Goal: Check status: Check status

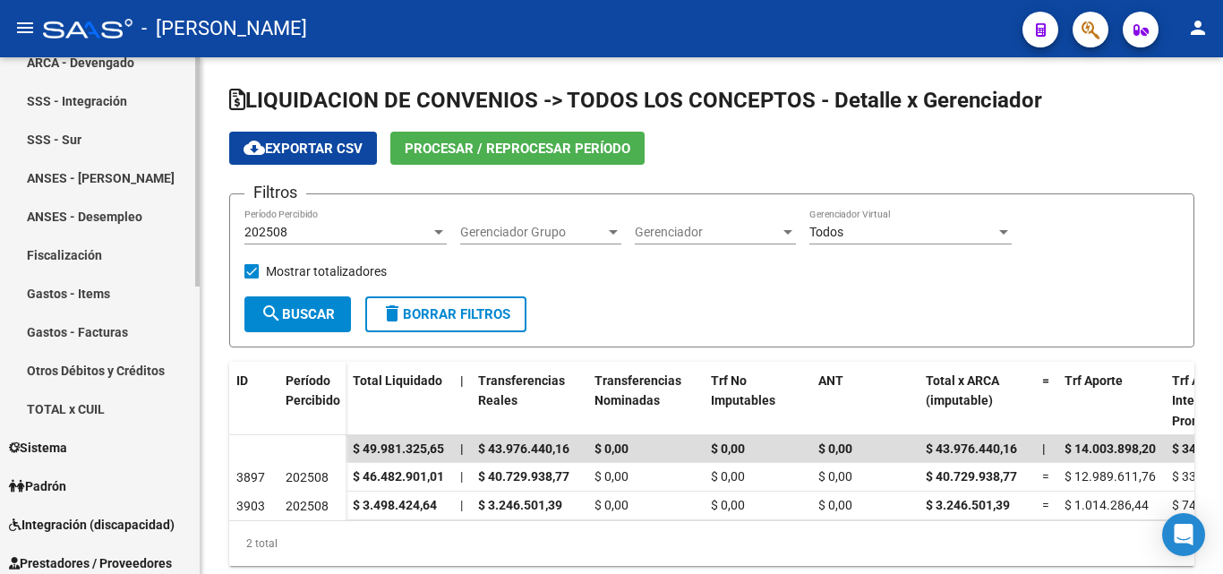
scroll to position [448, 0]
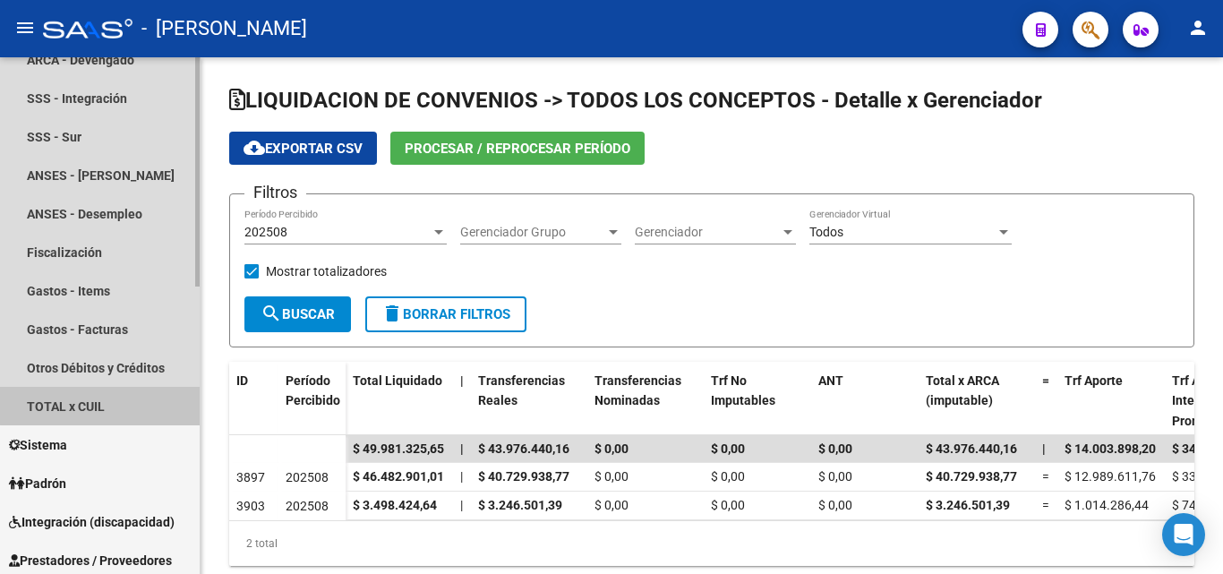
click at [105, 401] on link "TOTAL x CUIL" at bounding box center [100, 406] width 200 height 39
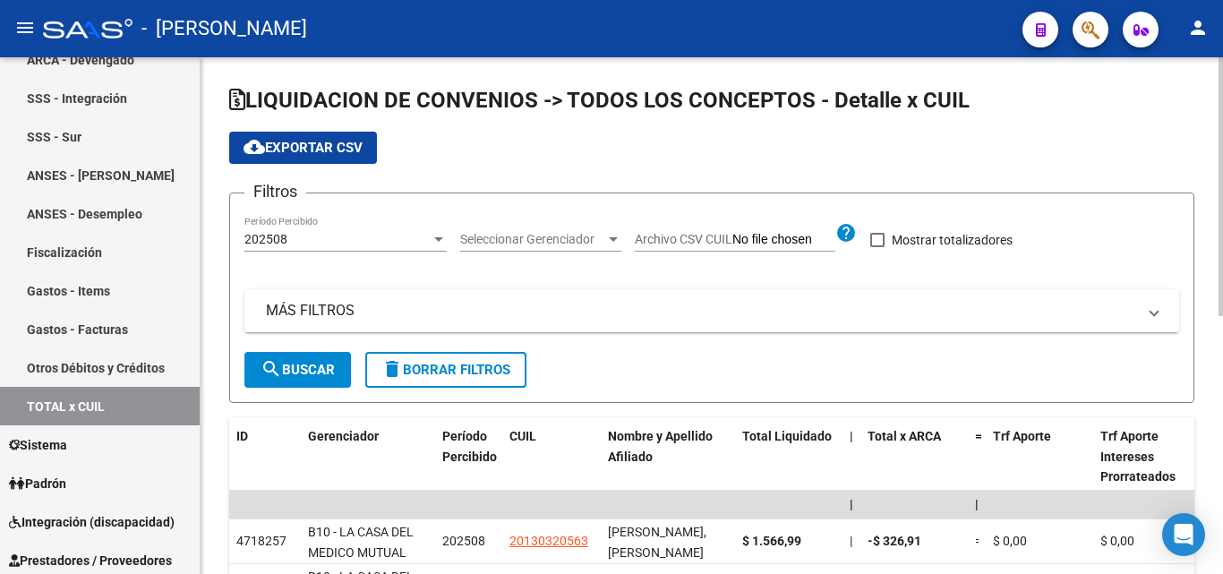
click at [324, 306] on mat-panel-title "MÁS FILTROS" at bounding box center [701, 311] width 871 height 20
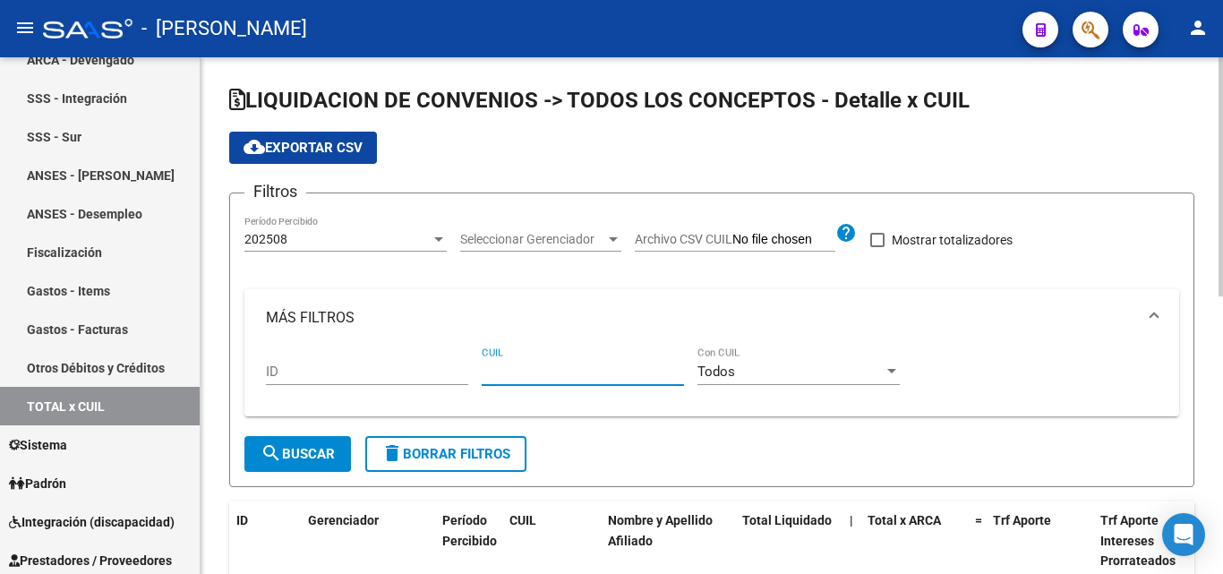
click at [490, 378] on input "CUIL" at bounding box center [583, 372] width 202 height 16
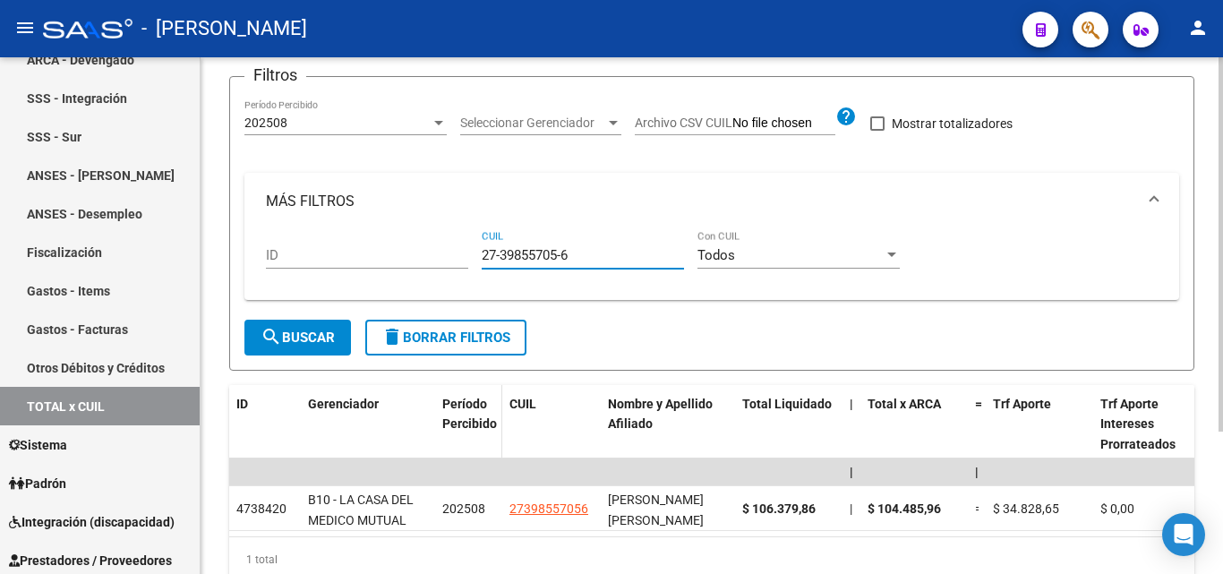
scroll to position [18, 0]
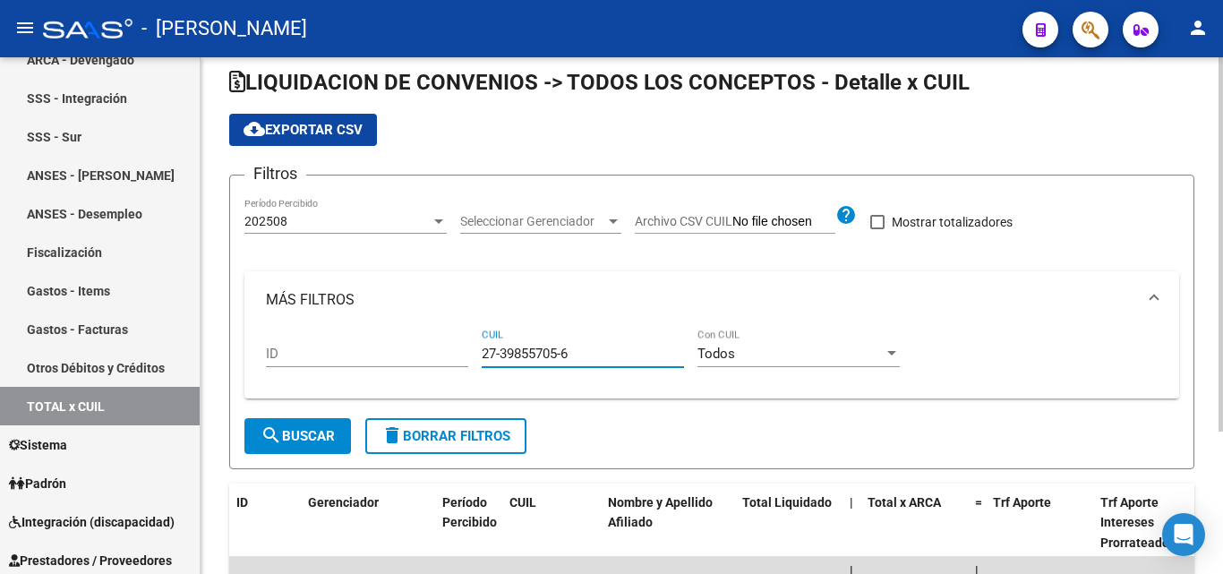
type input "27-39855705-6"
click at [437, 225] on div at bounding box center [439, 221] width 16 height 14
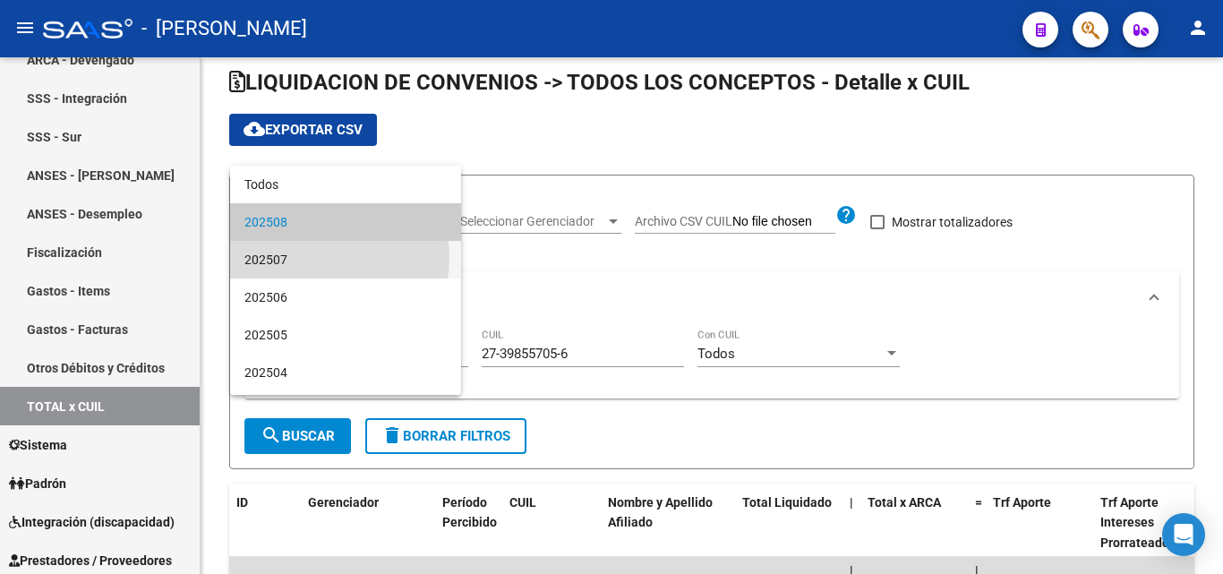
click at [309, 257] on span "202507" at bounding box center [346, 260] width 202 height 38
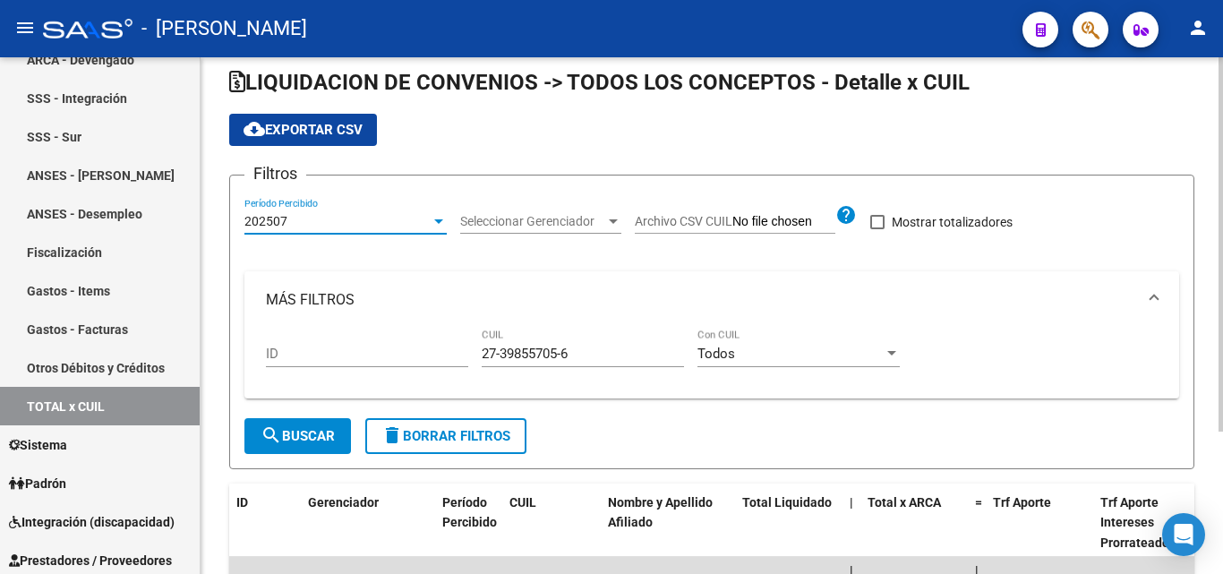
click at [310, 427] on button "search Buscar" at bounding box center [298, 436] width 107 height 36
click at [434, 222] on div at bounding box center [438, 221] width 9 height 4
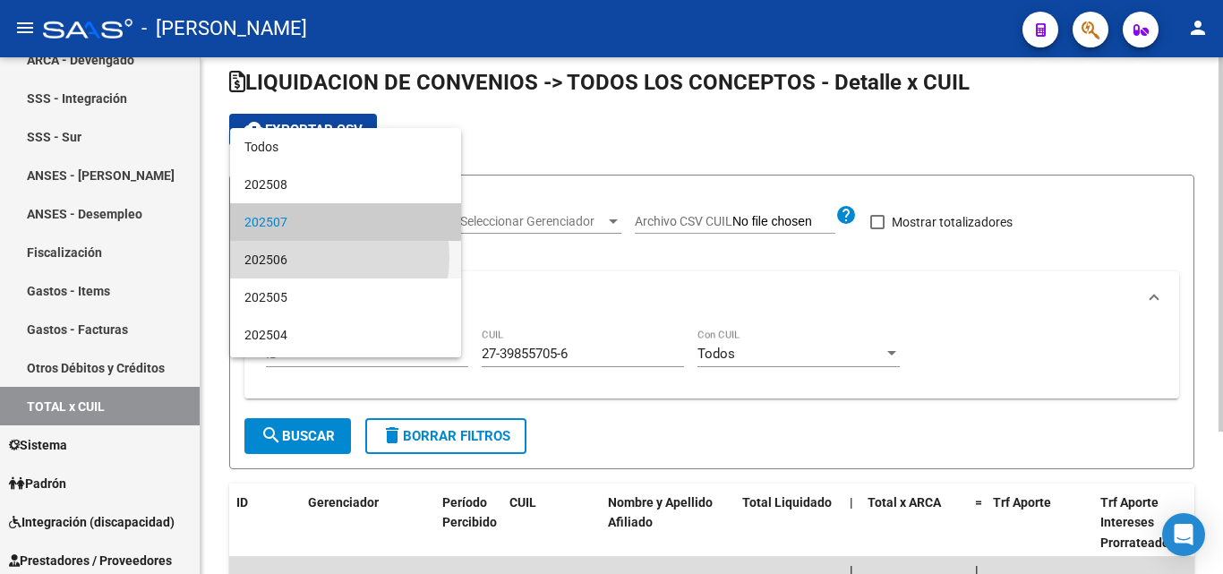
drag, startPoint x: 313, startPoint y: 257, endPoint x: 314, endPoint y: 297, distance: 40.3
click at [313, 258] on span "202506" at bounding box center [346, 260] width 202 height 38
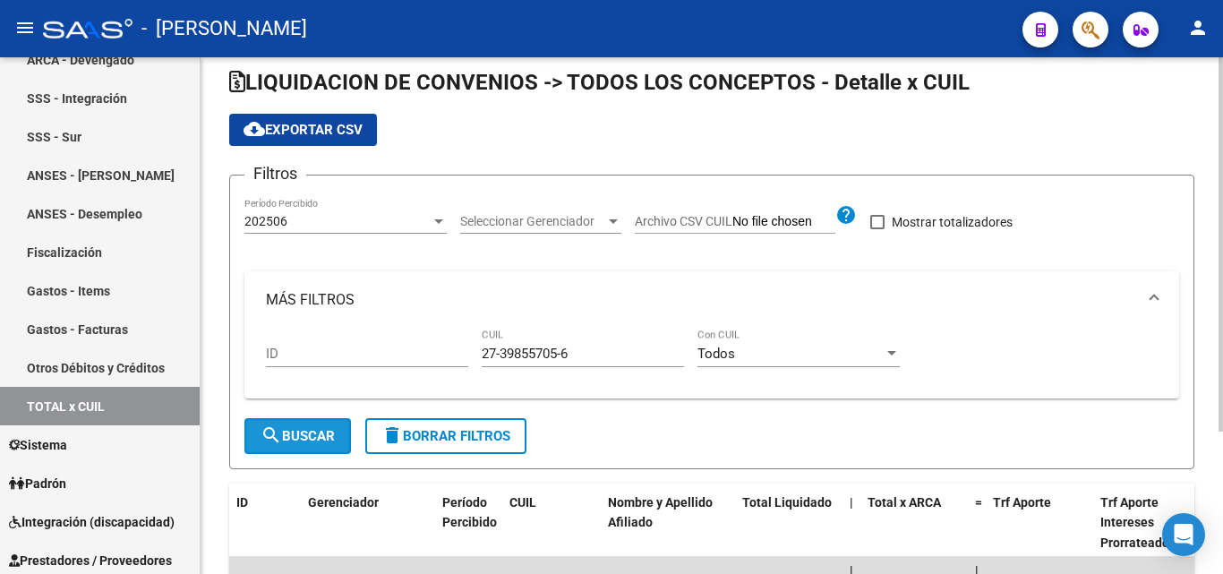
click at [330, 444] on span "search Buscar" at bounding box center [298, 436] width 74 height 16
click at [440, 223] on div at bounding box center [438, 221] width 9 height 4
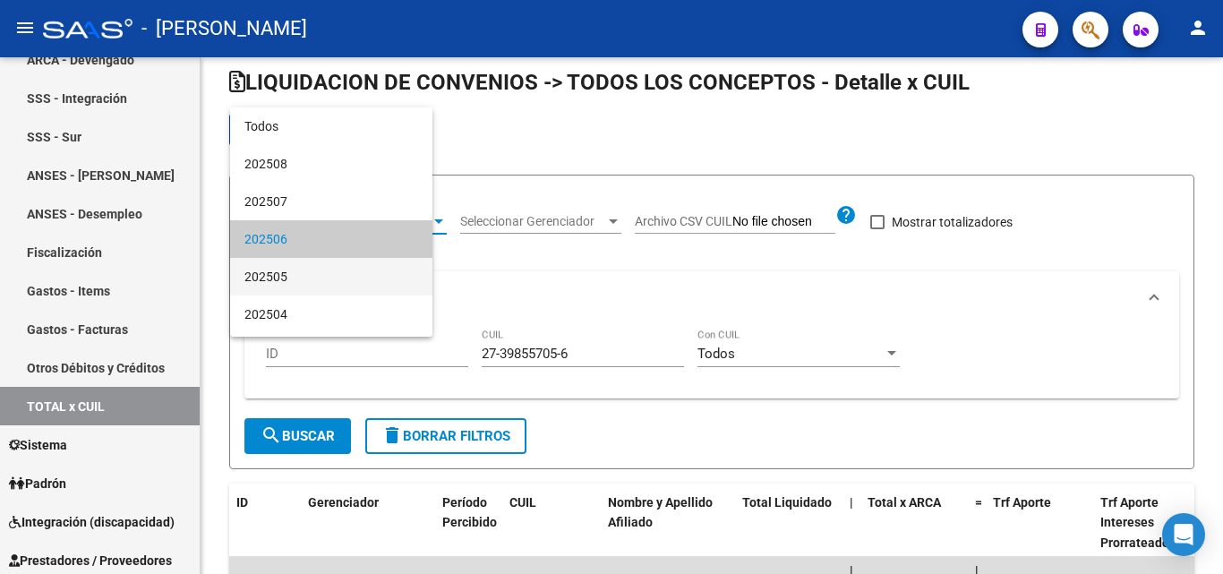
scroll to position [17, 0]
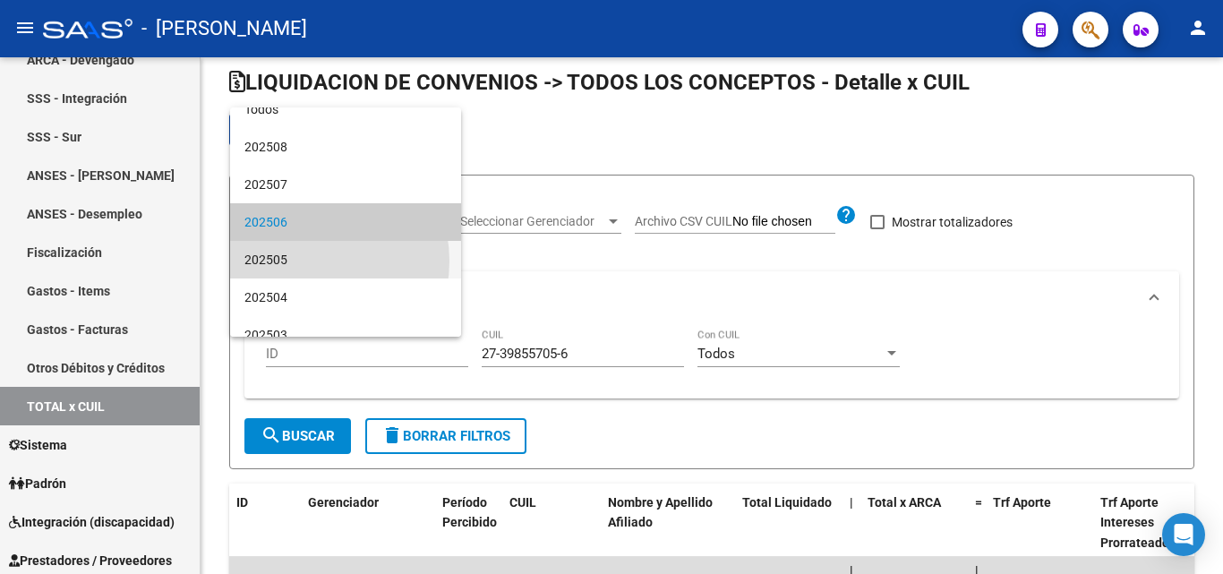
click at [305, 261] on span "202505" at bounding box center [346, 260] width 202 height 38
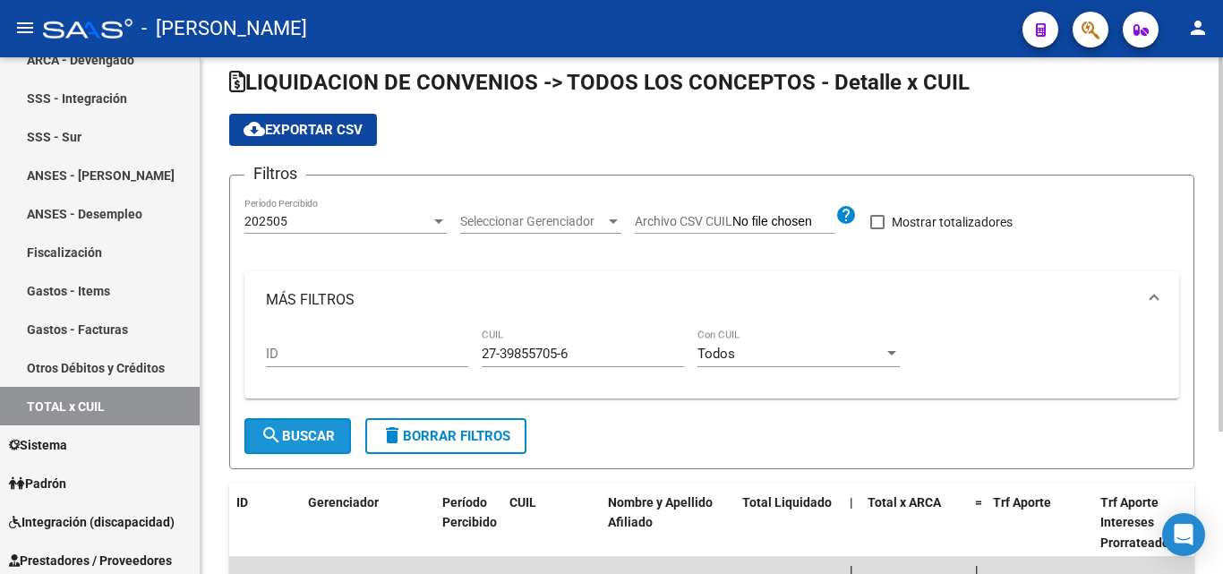
click at [321, 424] on button "search Buscar" at bounding box center [298, 436] width 107 height 36
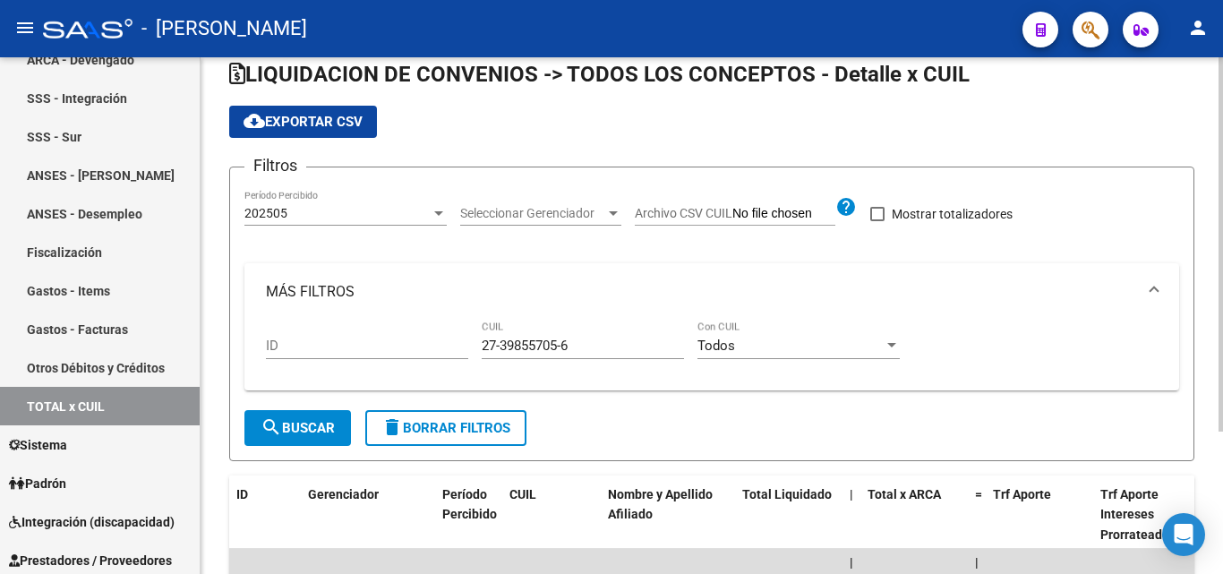
scroll to position [18, 0]
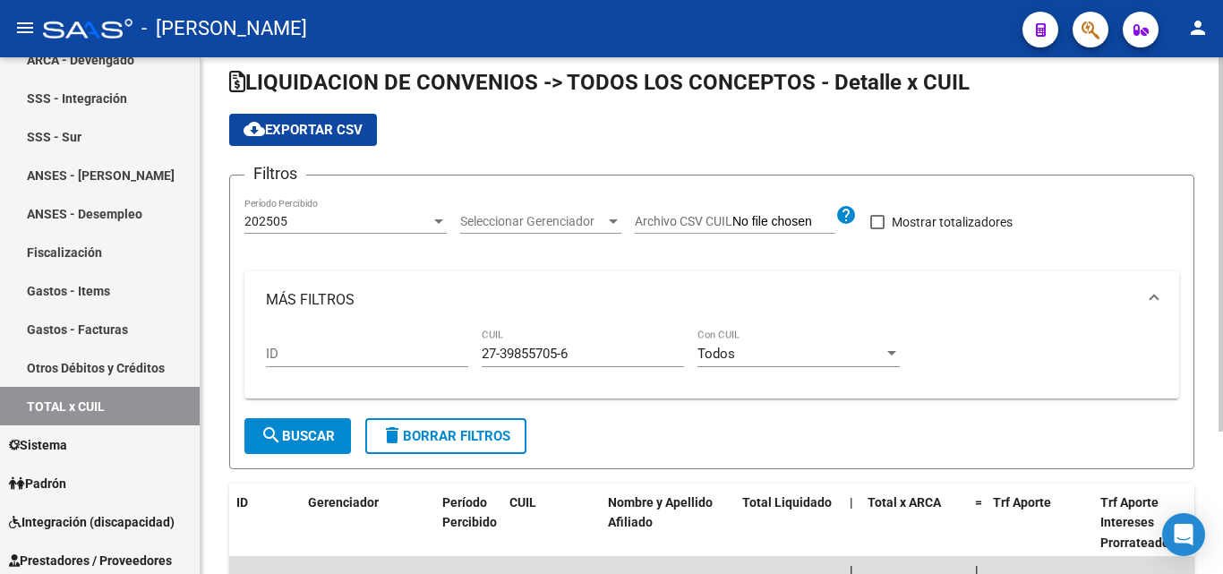
click at [436, 215] on div at bounding box center [439, 221] width 16 height 14
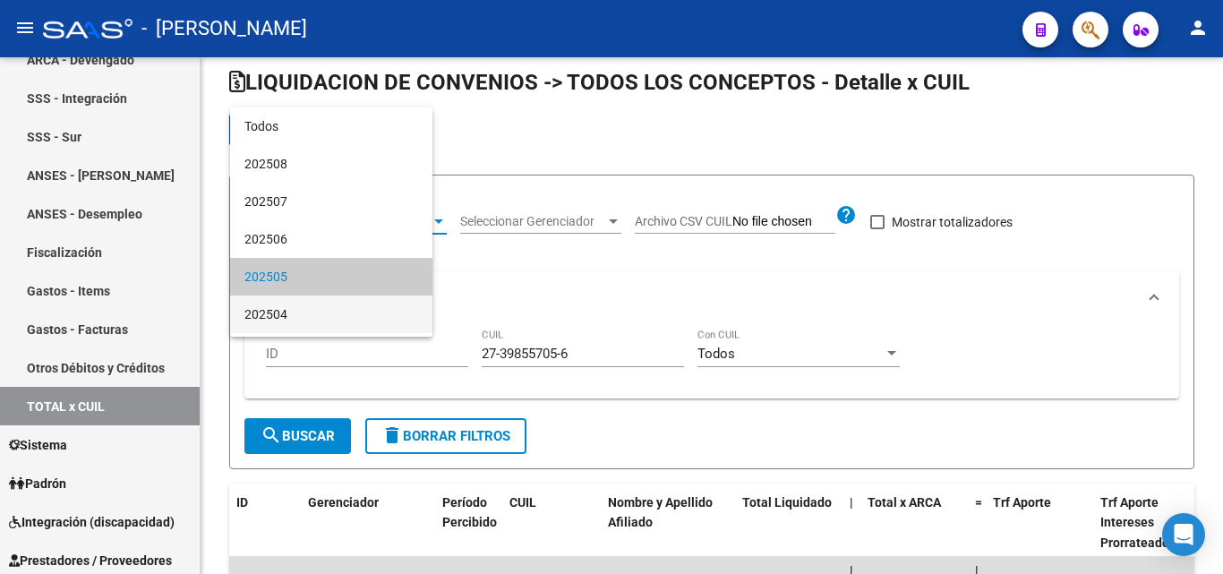
scroll to position [55, 0]
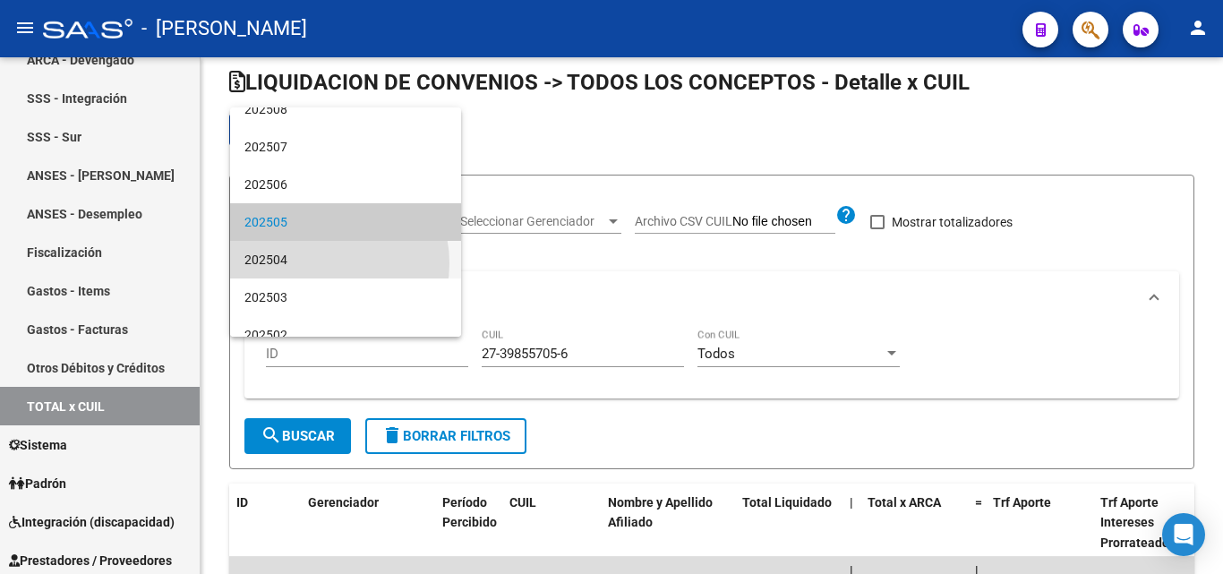
click at [318, 263] on span "202504" at bounding box center [346, 260] width 202 height 38
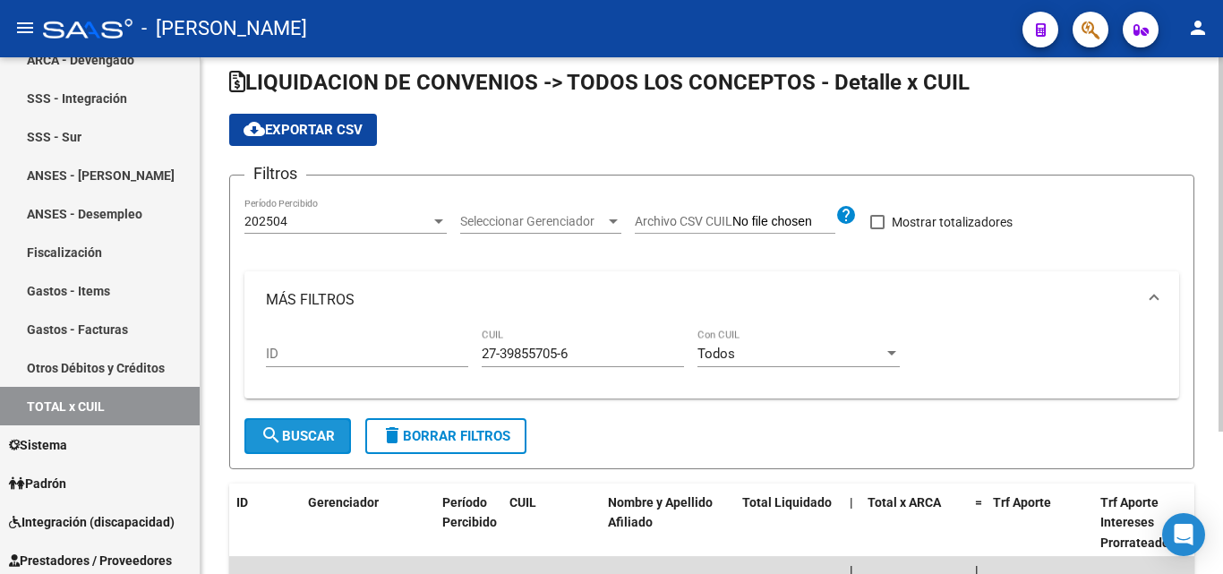
click at [284, 423] on button "search Buscar" at bounding box center [298, 436] width 107 height 36
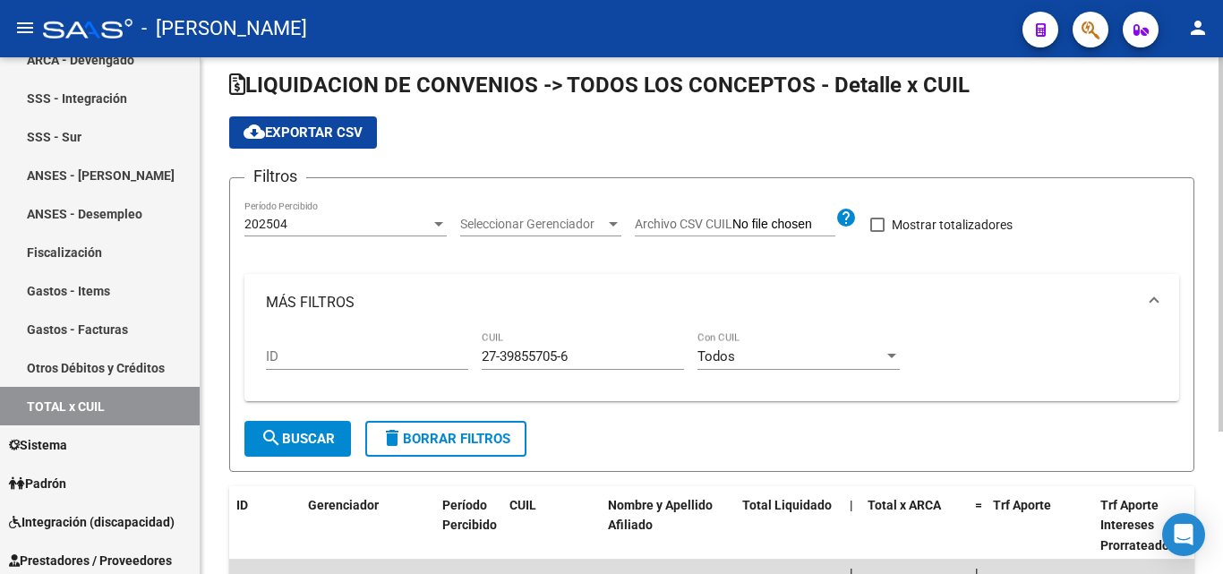
scroll to position [0, 0]
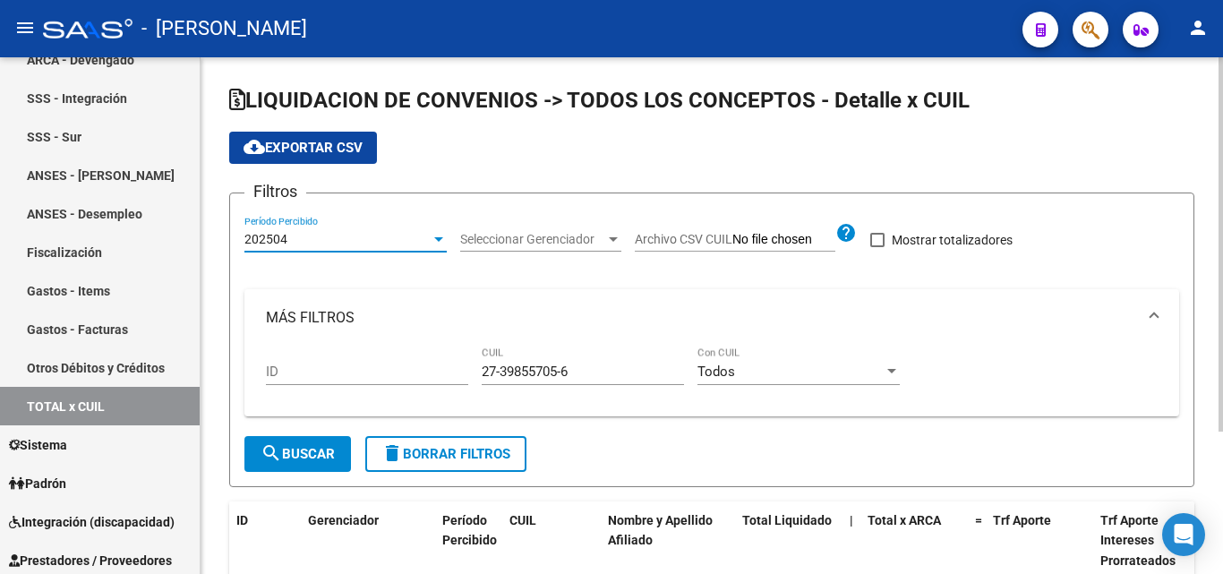
click at [435, 241] on div at bounding box center [438, 239] width 9 height 4
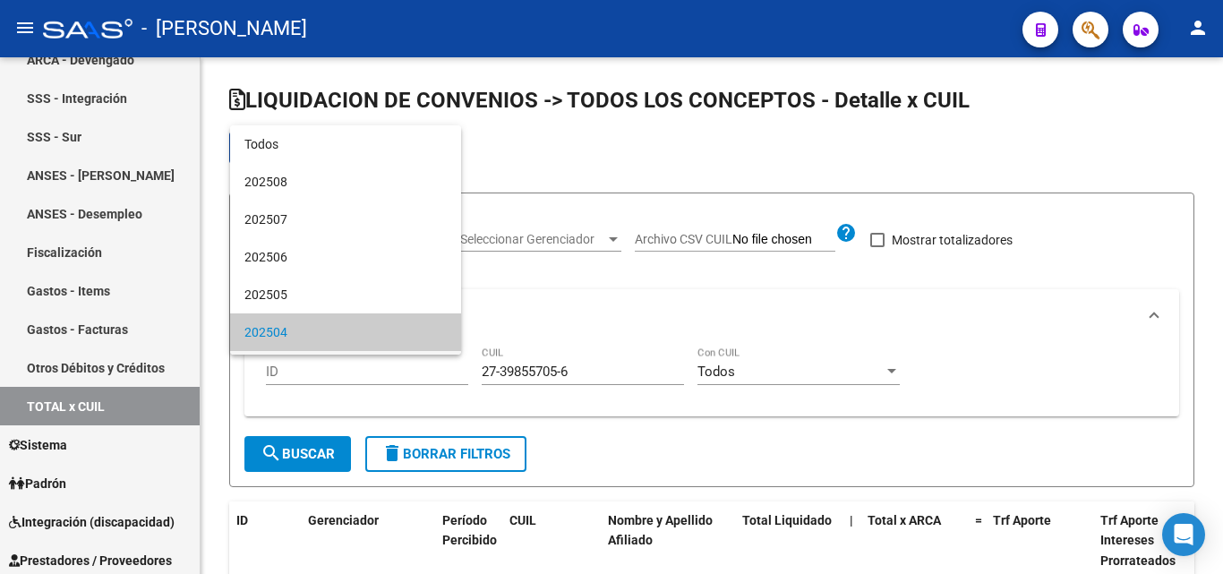
scroll to position [92, 0]
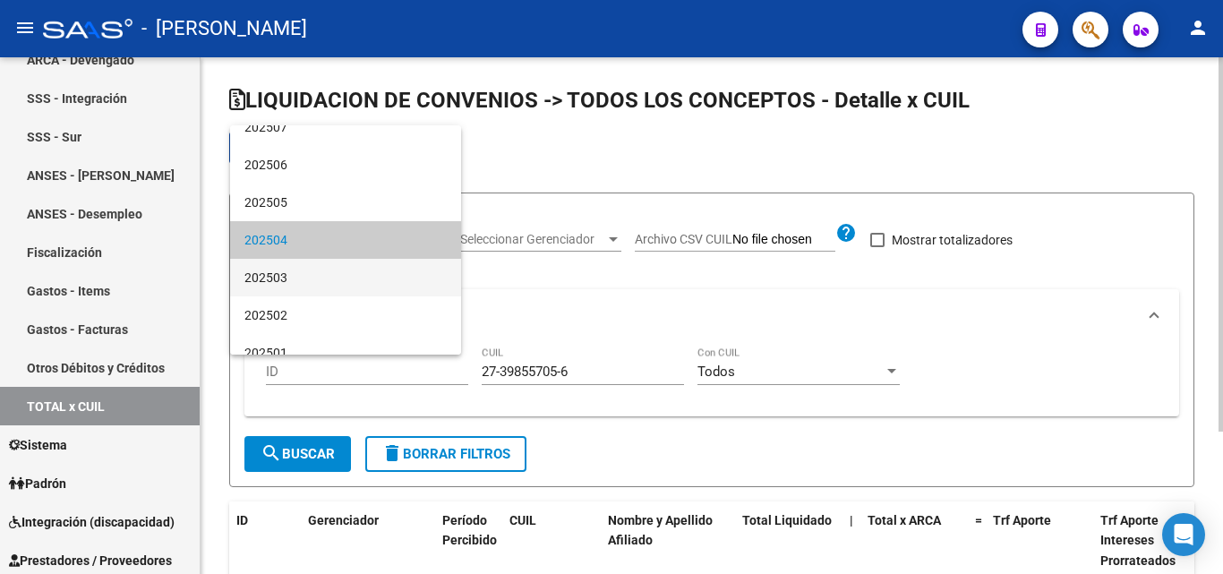
click at [297, 273] on span "202503" at bounding box center [346, 278] width 202 height 38
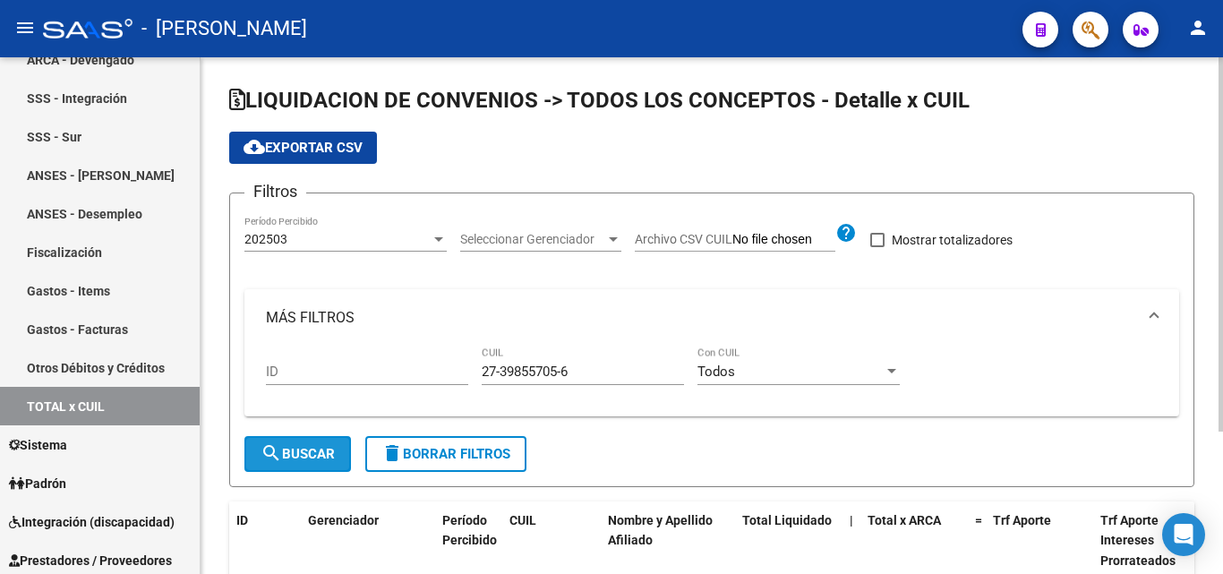
click at [297, 443] on button "search Buscar" at bounding box center [298, 454] width 107 height 36
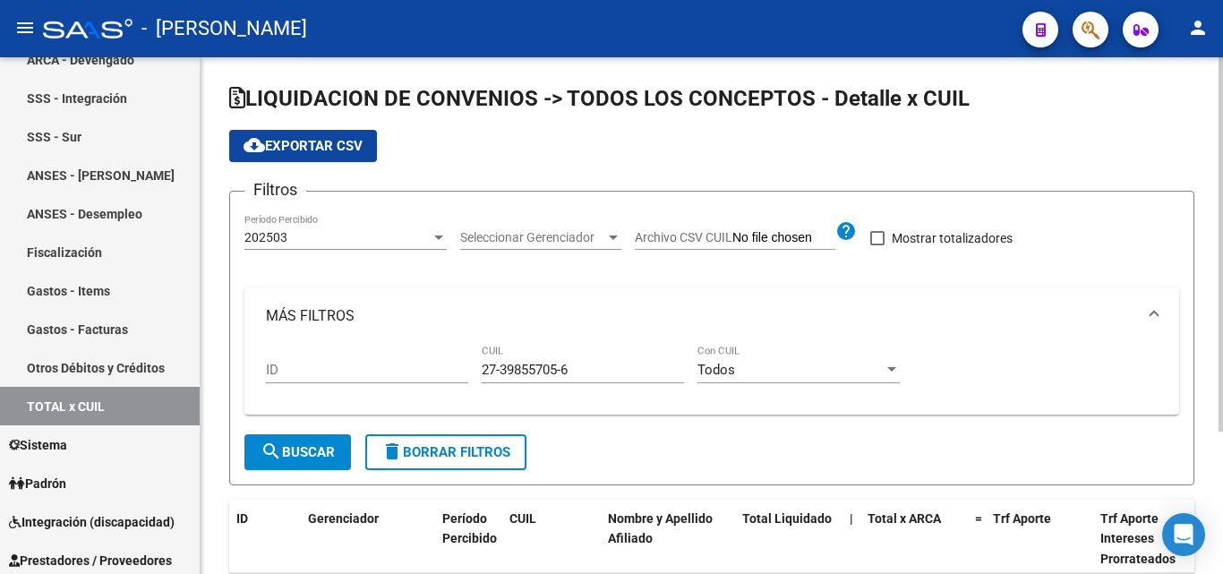
scroll to position [0, 0]
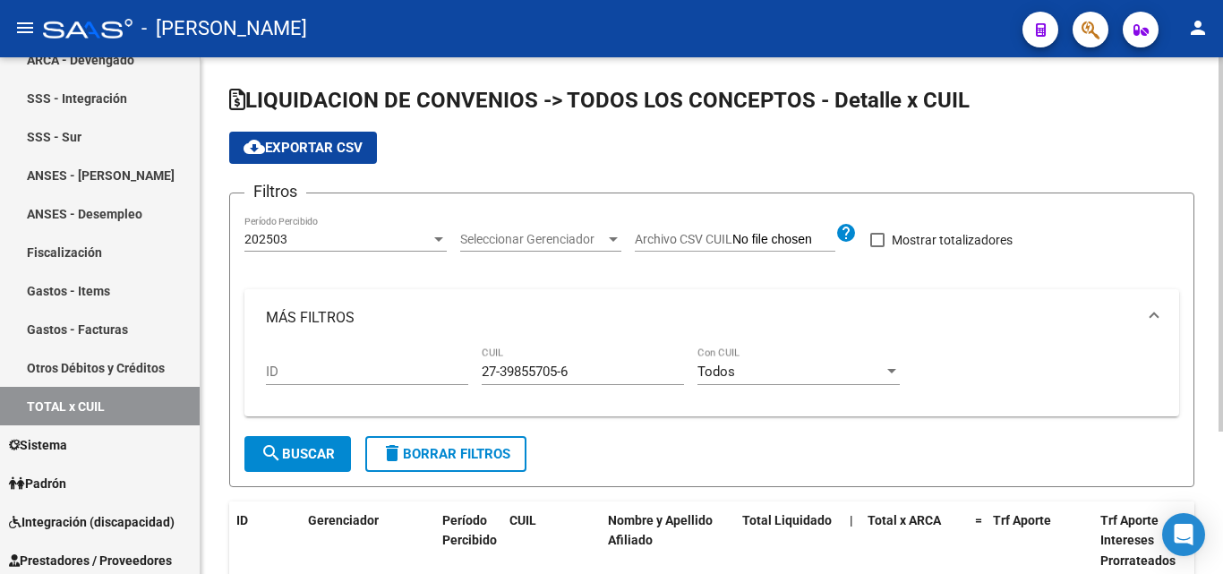
click at [438, 244] on div at bounding box center [439, 239] width 16 height 14
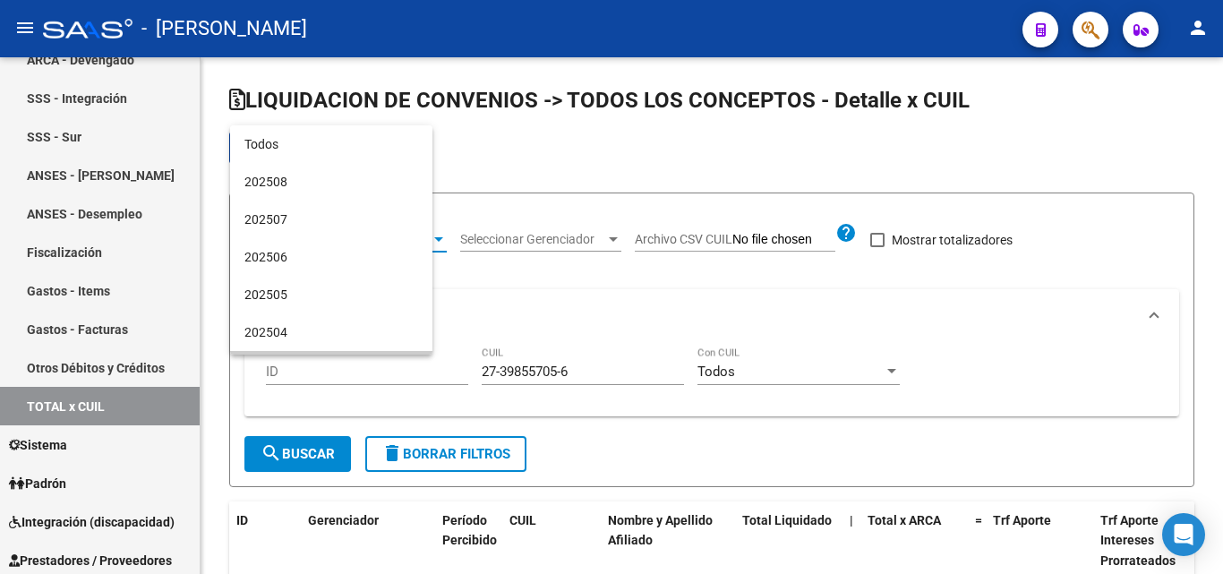
scroll to position [130, 0]
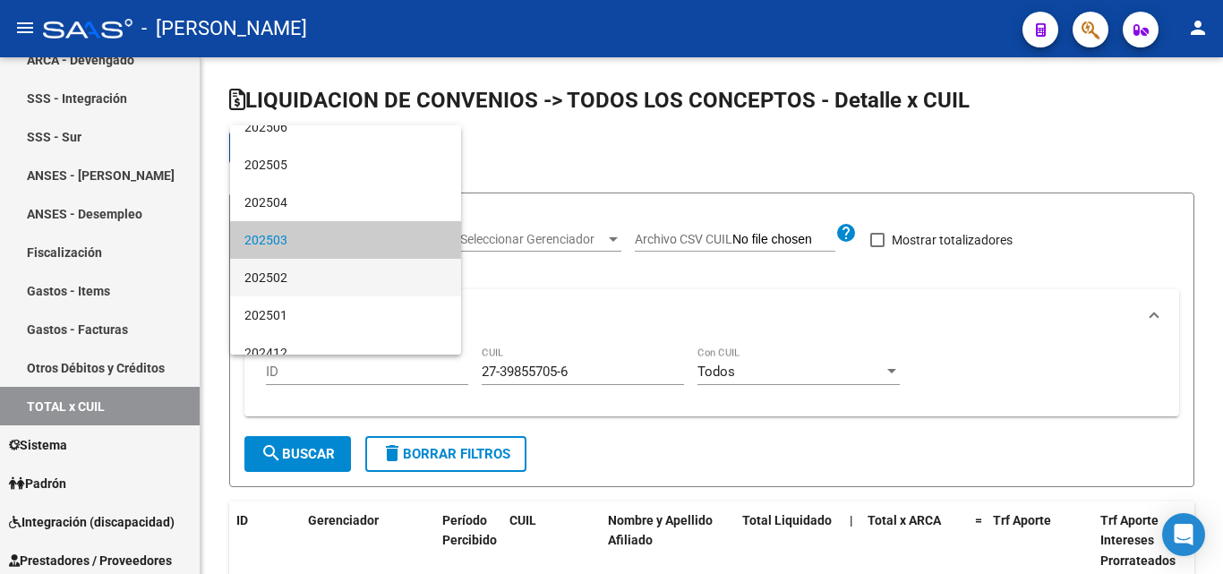
click at [290, 282] on span "202502" at bounding box center [346, 278] width 202 height 38
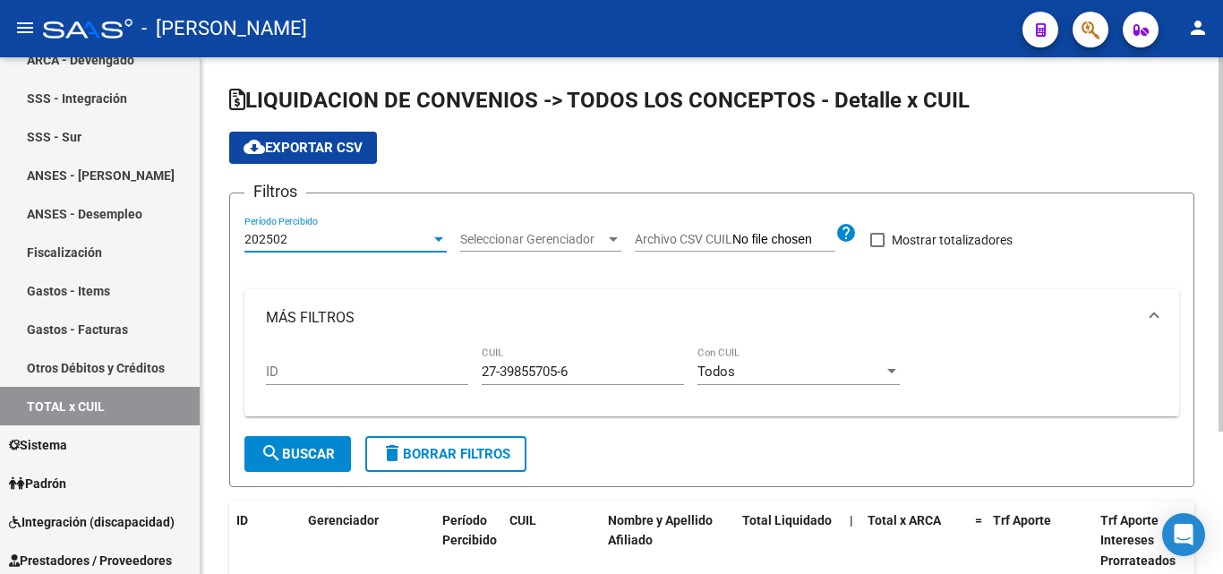
click at [305, 445] on button "search Buscar" at bounding box center [298, 454] width 107 height 36
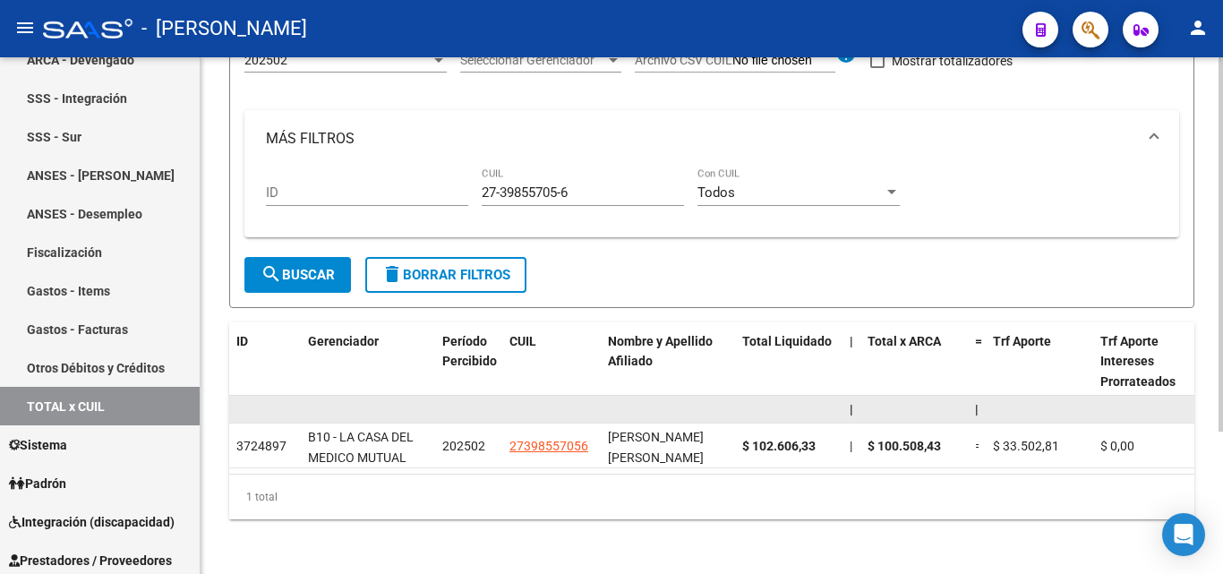
scroll to position [0, 0]
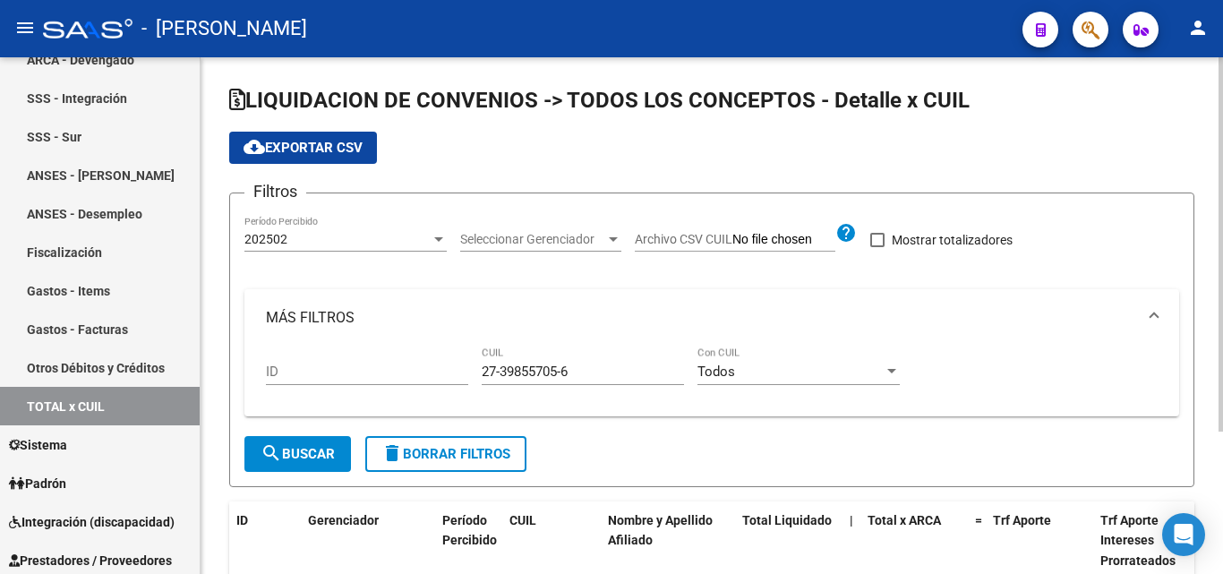
click at [433, 239] on div at bounding box center [439, 239] width 16 height 14
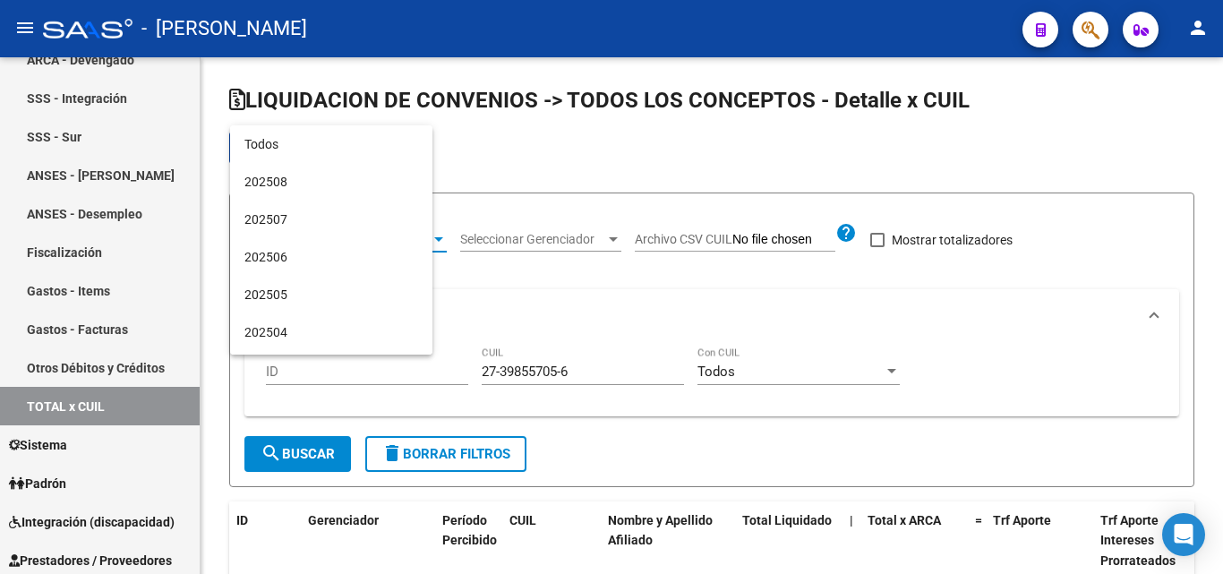
scroll to position [167, 0]
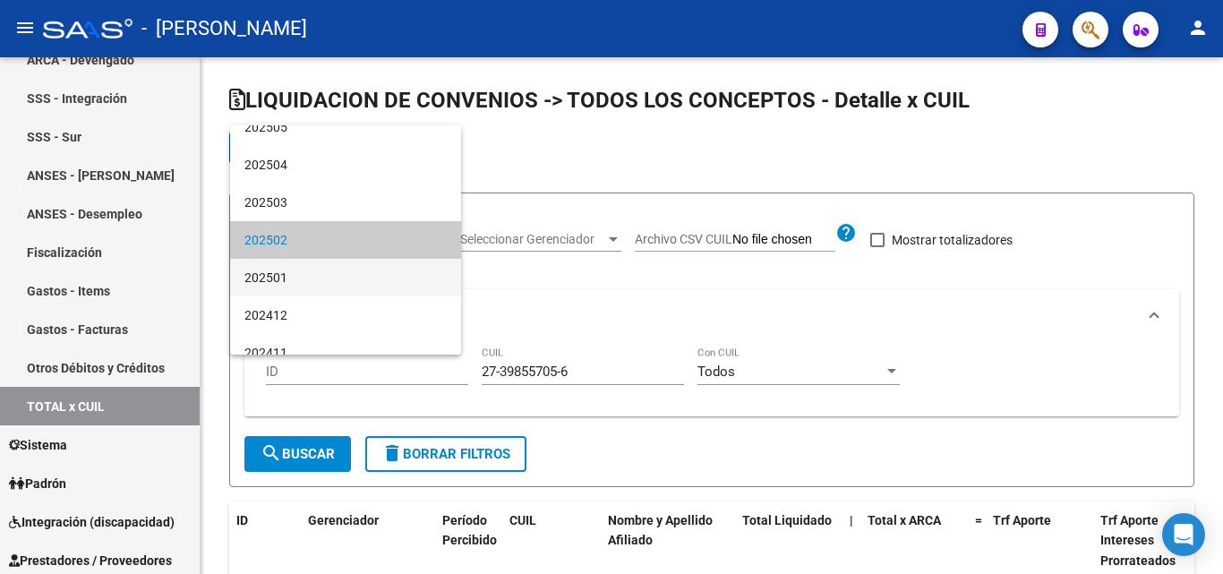
click at [287, 275] on span "202501" at bounding box center [346, 278] width 202 height 38
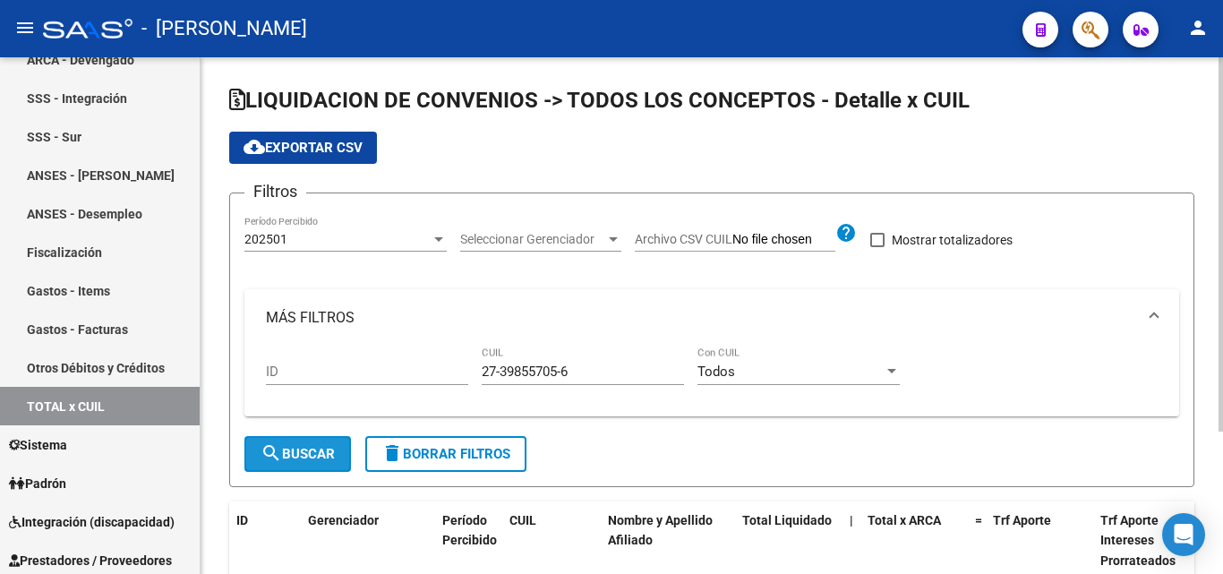
click at [326, 451] on span "search Buscar" at bounding box center [298, 454] width 74 height 16
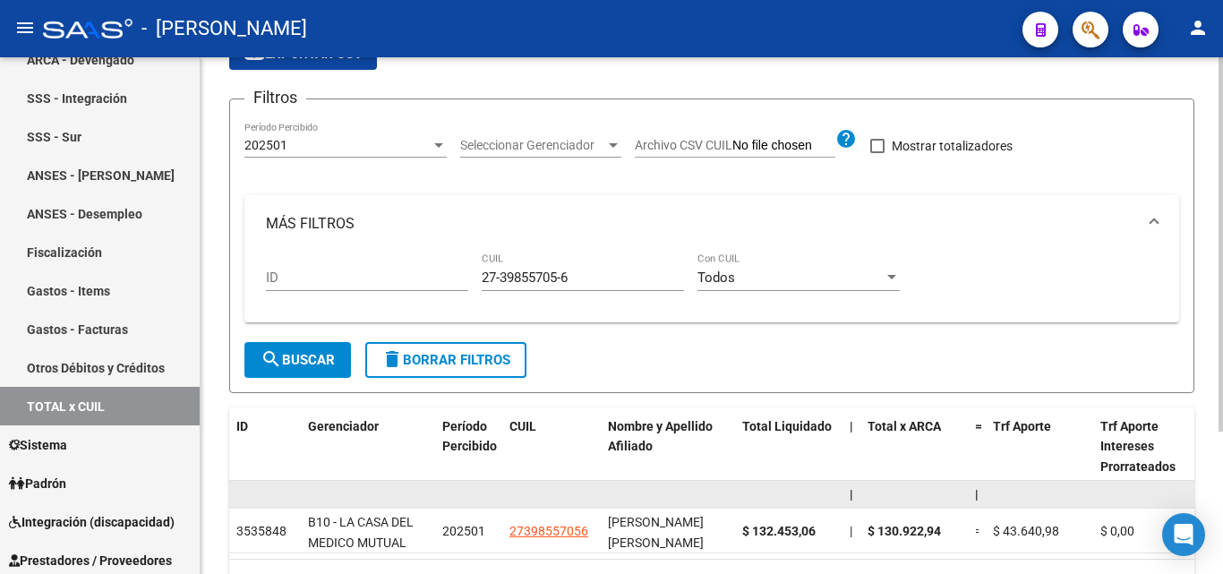
scroll to position [0, 0]
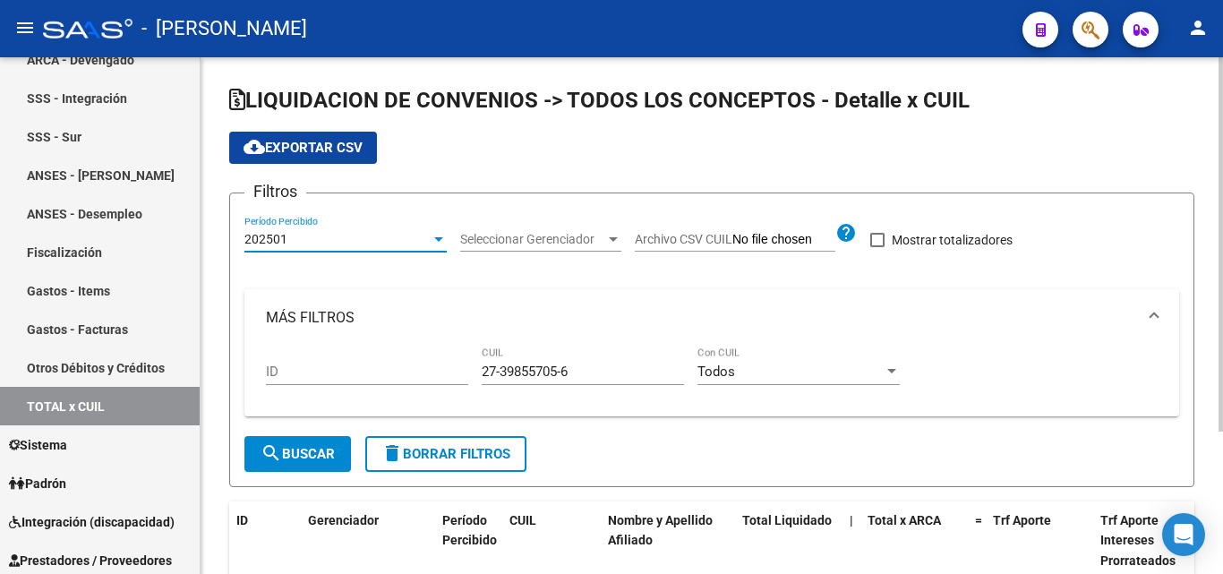
click at [433, 245] on div at bounding box center [439, 239] width 16 height 14
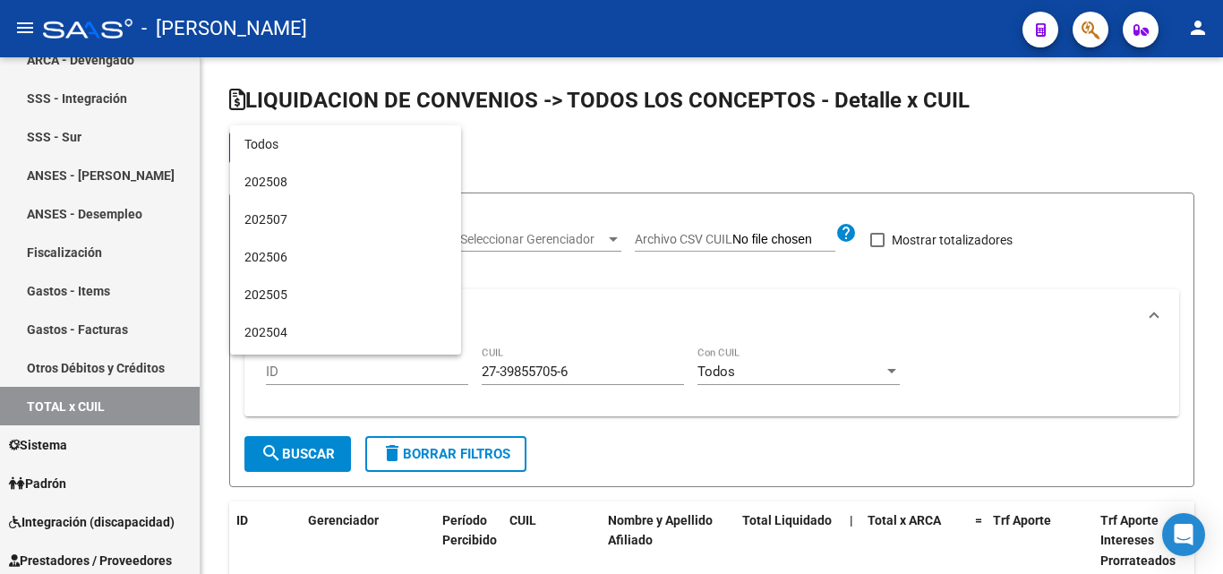
scroll to position [205, 0]
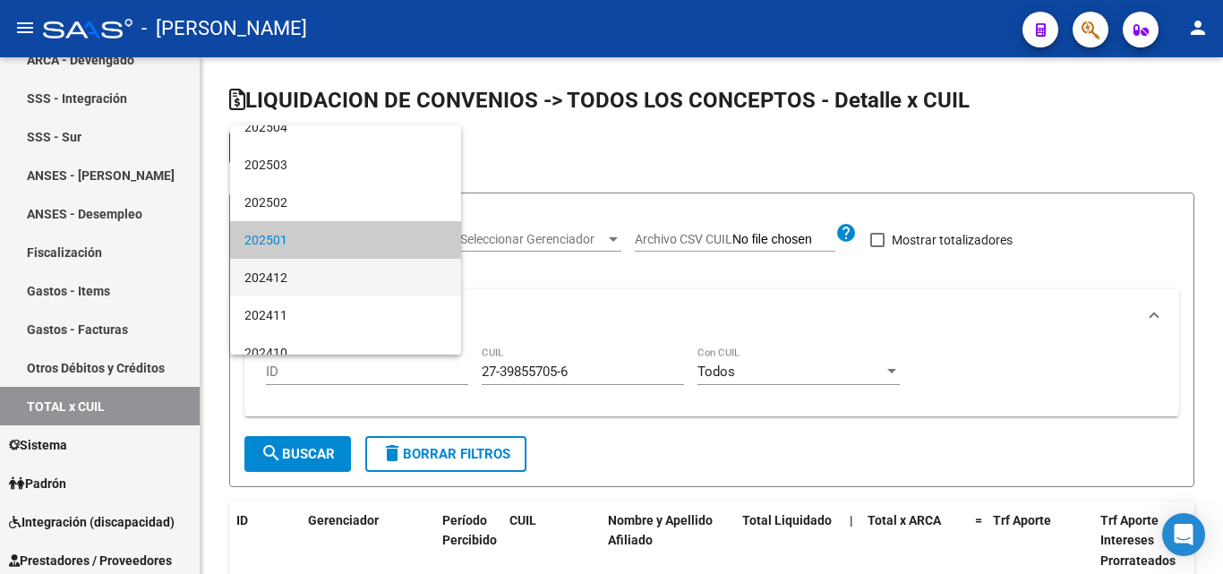
click at [311, 279] on span "202412" at bounding box center [346, 278] width 202 height 38
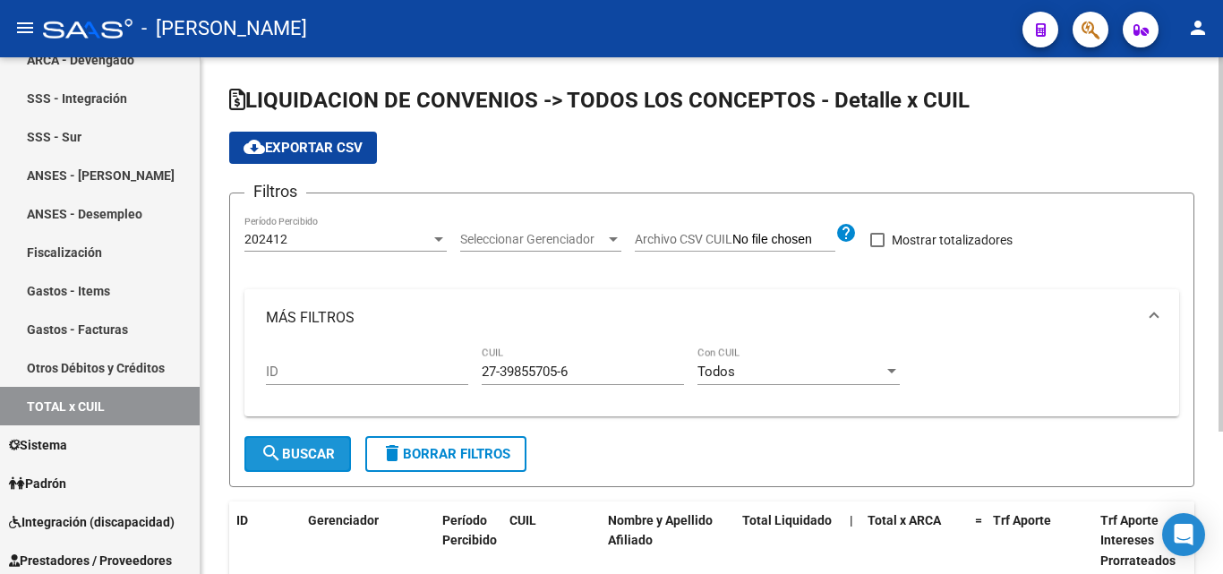
click at [296, 446] on span "search Buscar" at bounding box center [298, 454] width 74 height 16
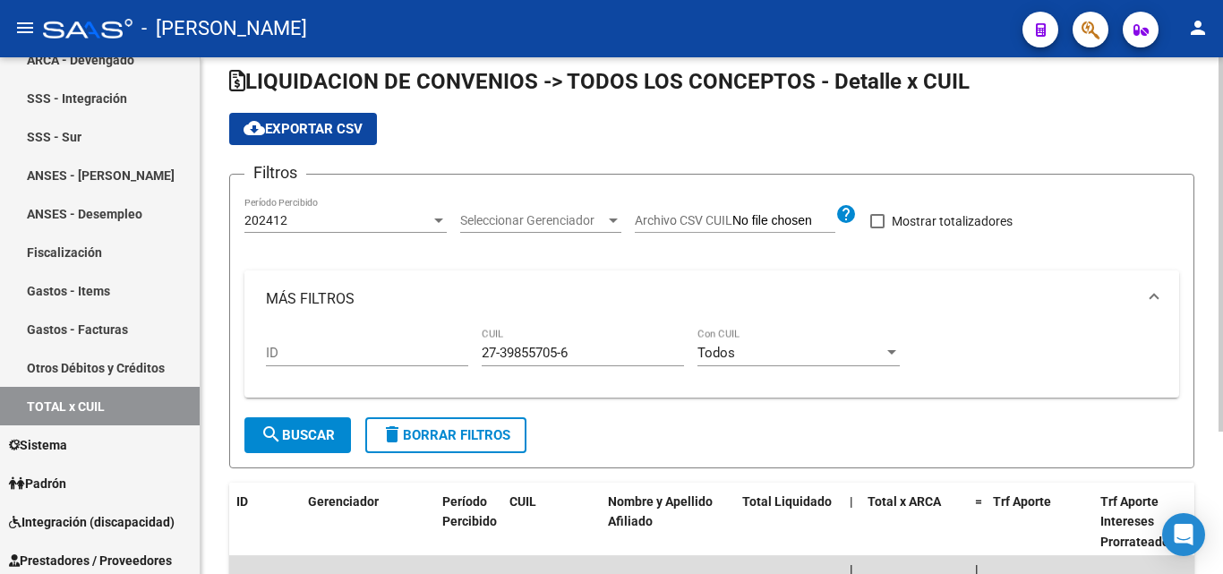
scroll to position [0, 0]
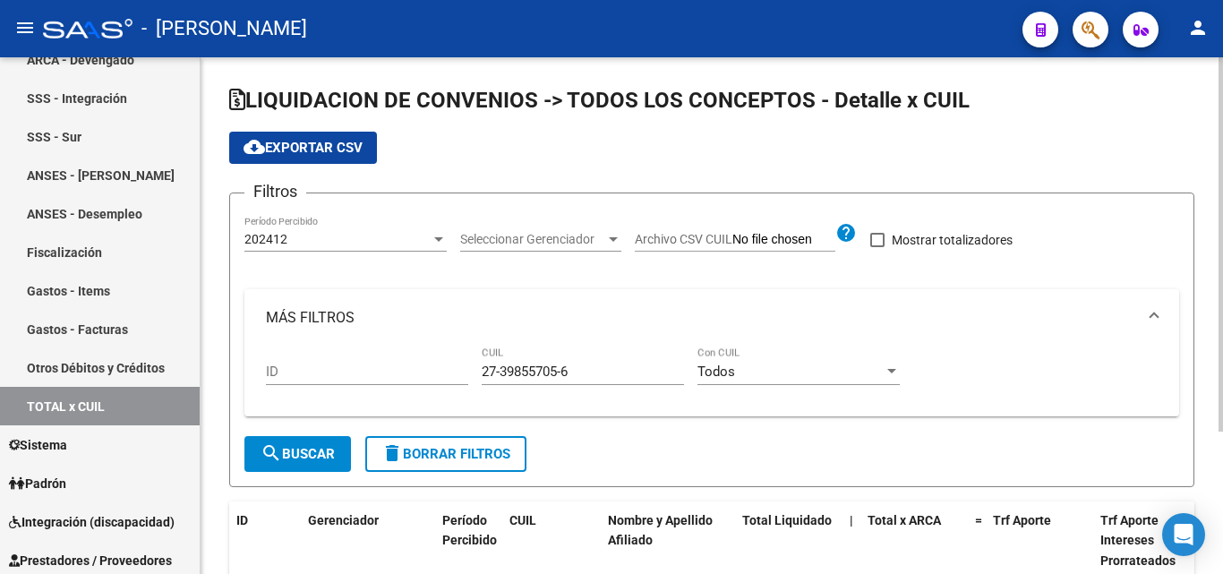
click at [436, 238] on div at bounding box center [438, 239] width 9 height 4
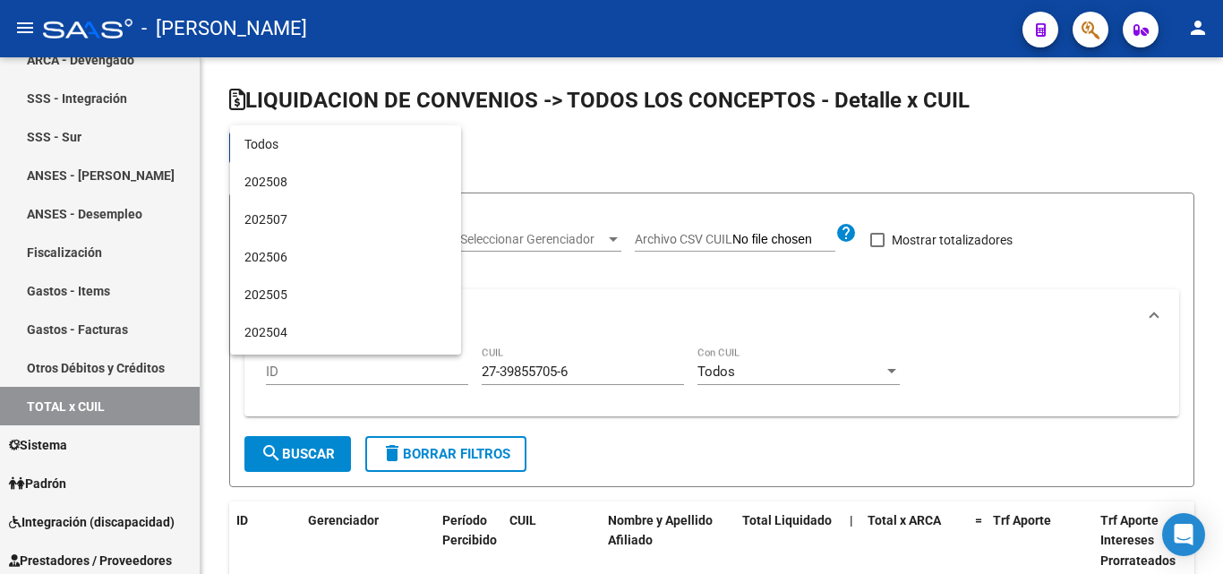
scroll to position [243, 0]
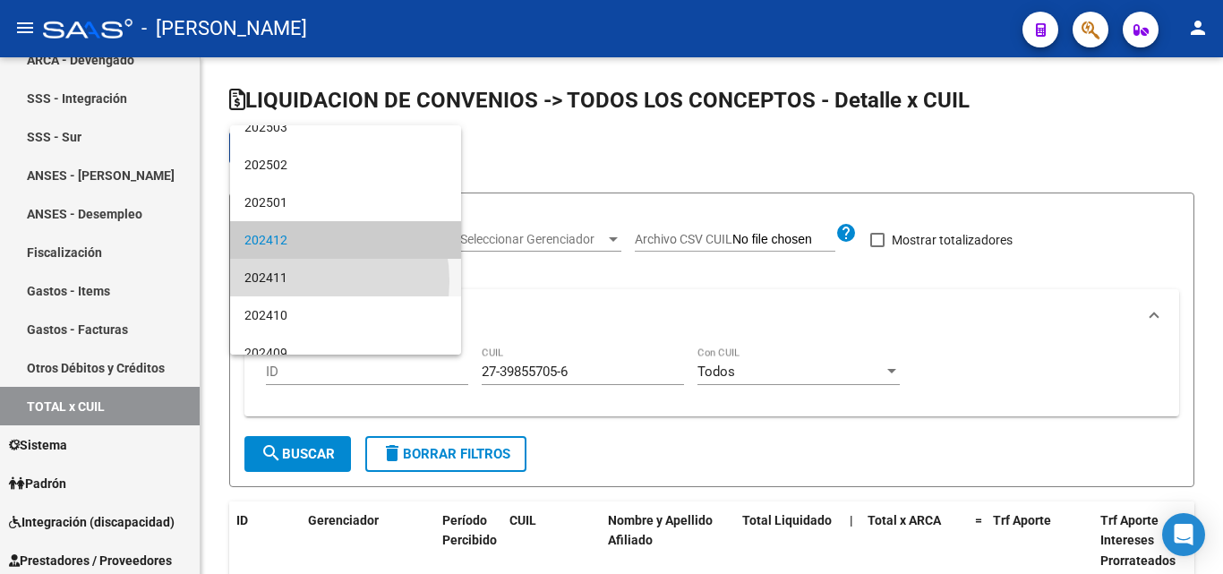
click at [294, 281] on span "202411" at bounding box center [346, 278] width 202 height 38
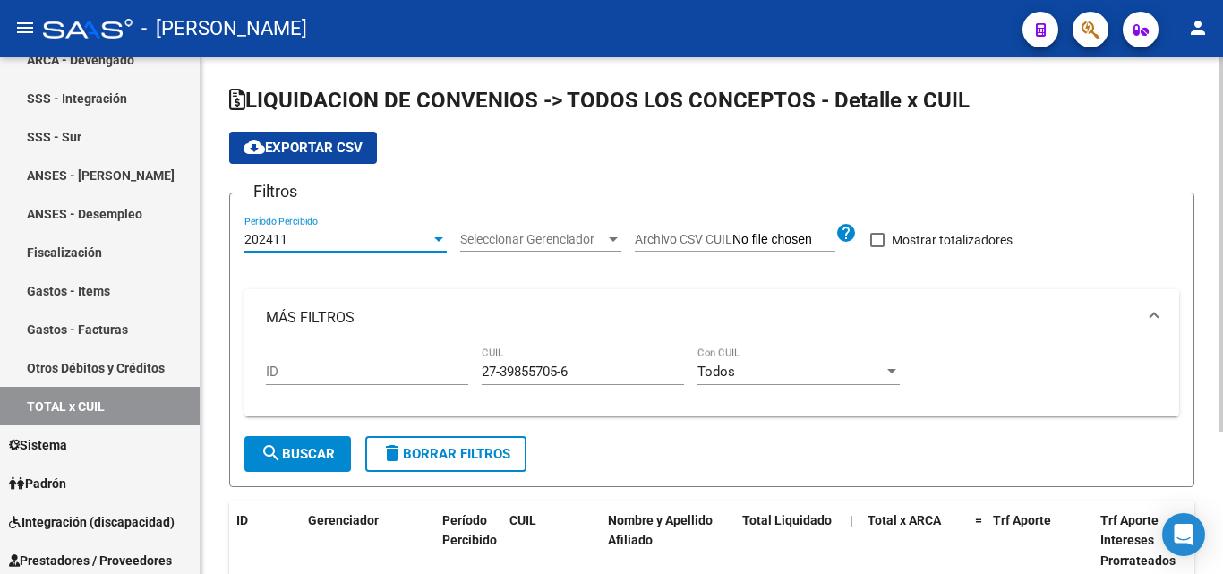
click at [305, 459] on span "search Buscar" at bounding box center [298, 454] width 74 height 16
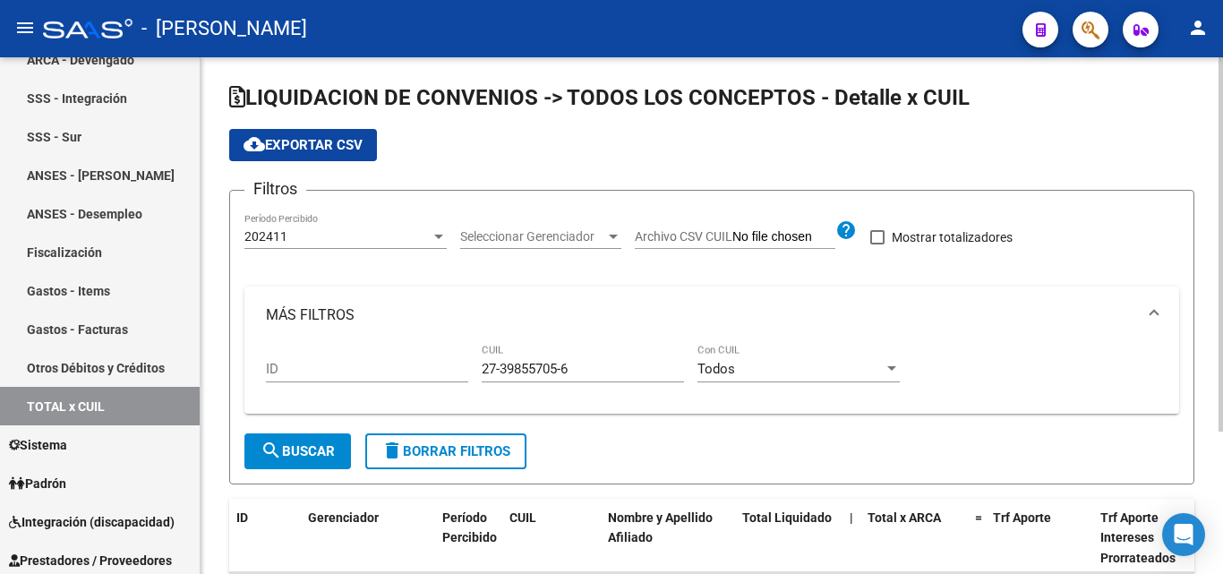
scroll to position [0, 0]
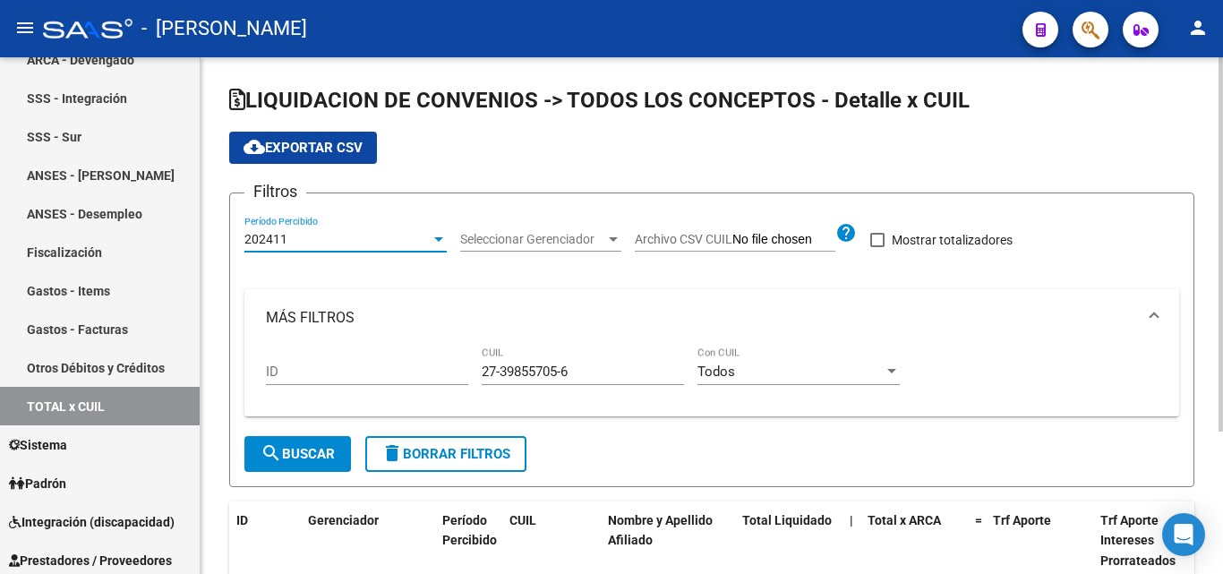
click at [442, 239] on div at bounding box center [438, 239] width 9 height 4
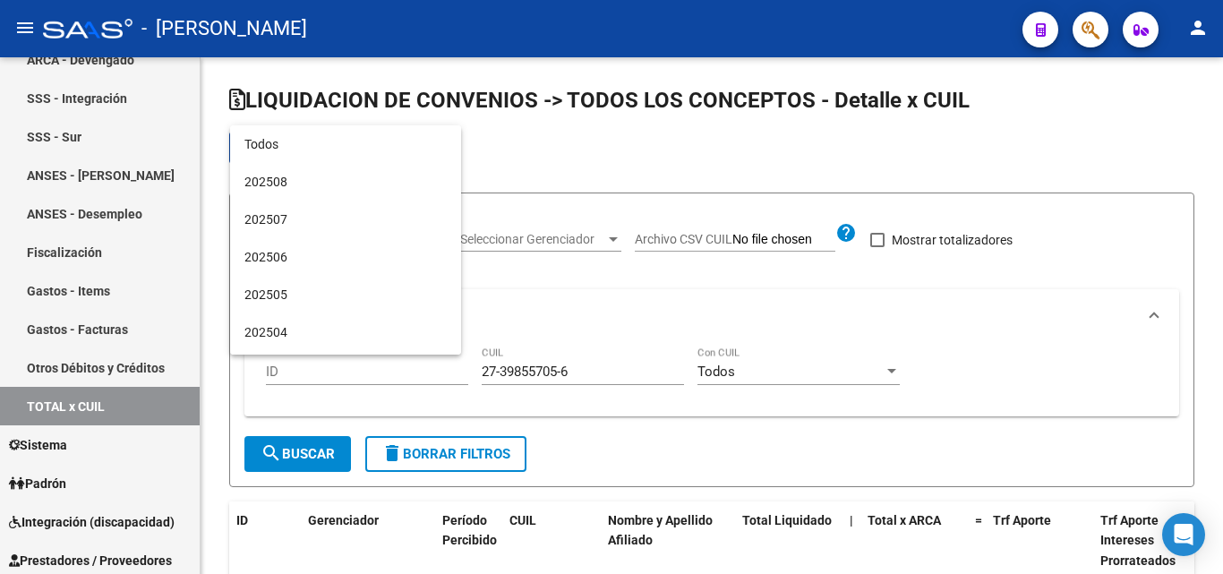
scroll to position [280, 0]
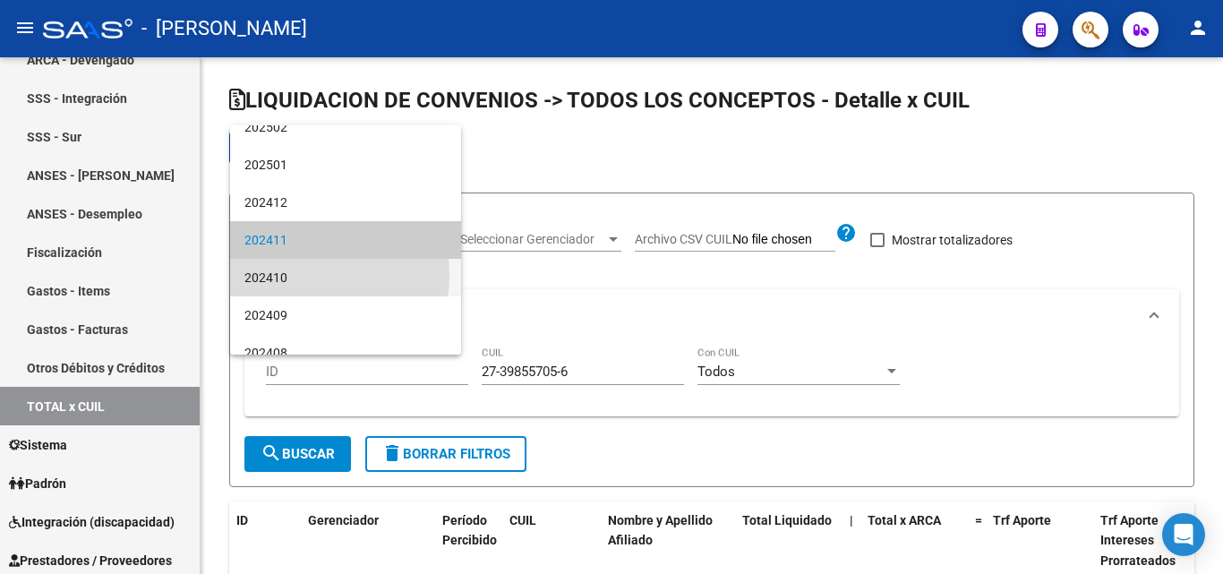
click at [306, 275] on span "202410" at bounding box center [346, 278] width 202 height 38
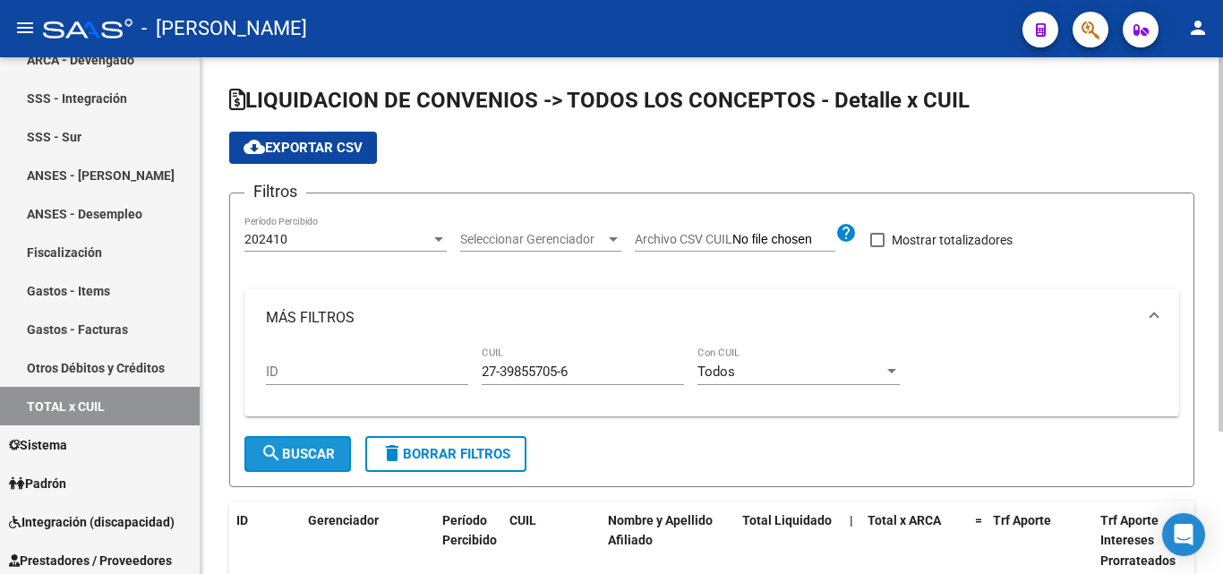
click at [290, 447] on span "search Buscar" at bounding box center [298, 454] width 74 height 16
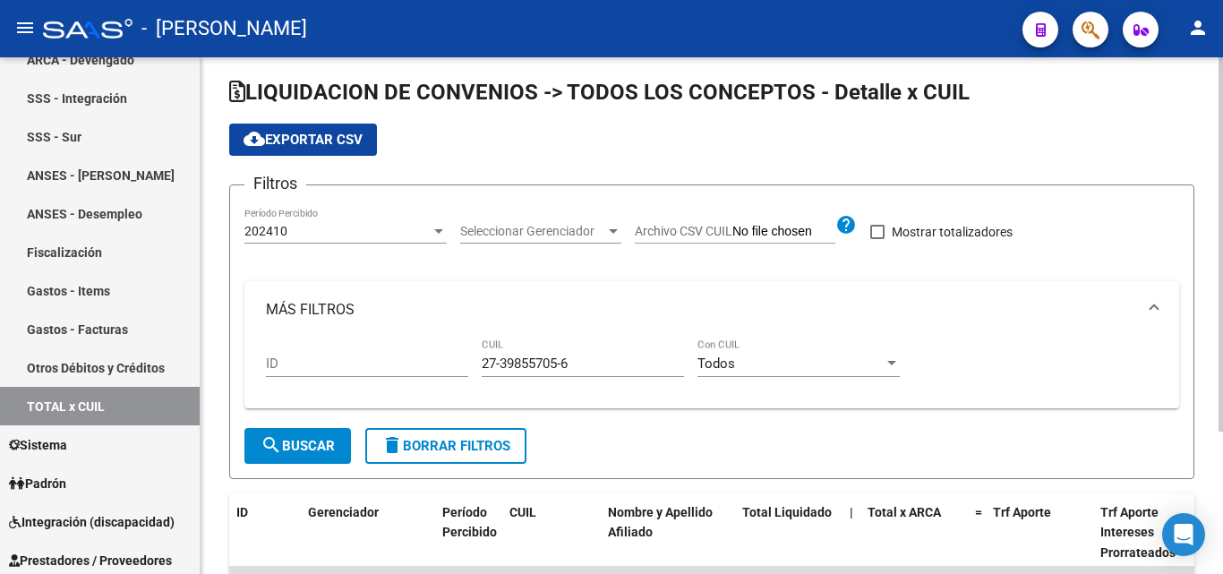
scroll to position [0, 0]
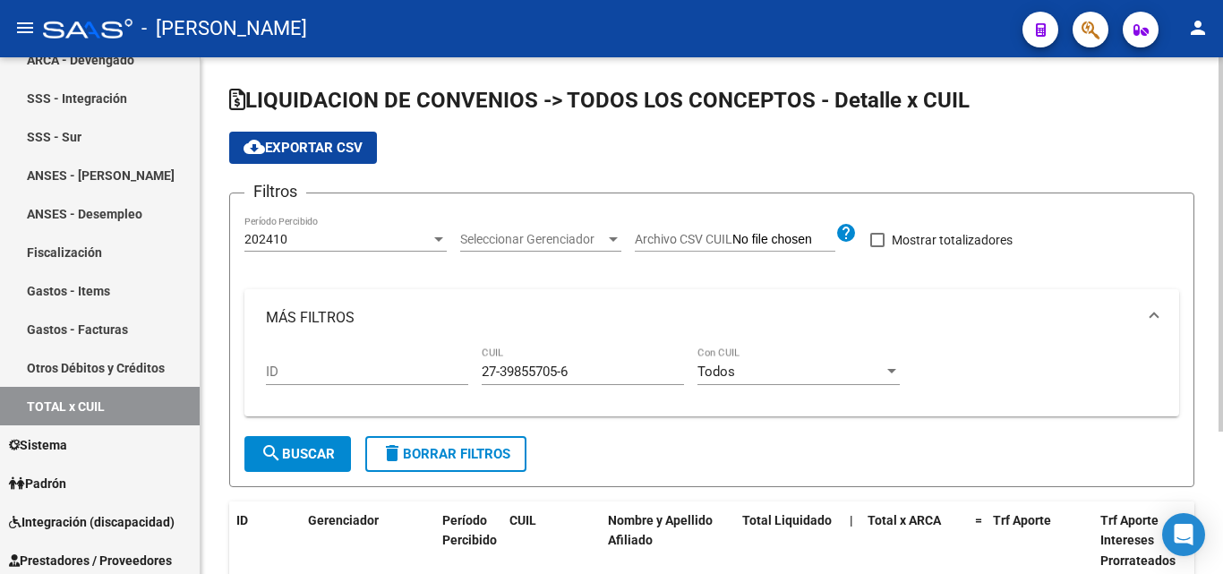
click at [437, 242] on div at bounding box center [438, 239] width 9 height 4
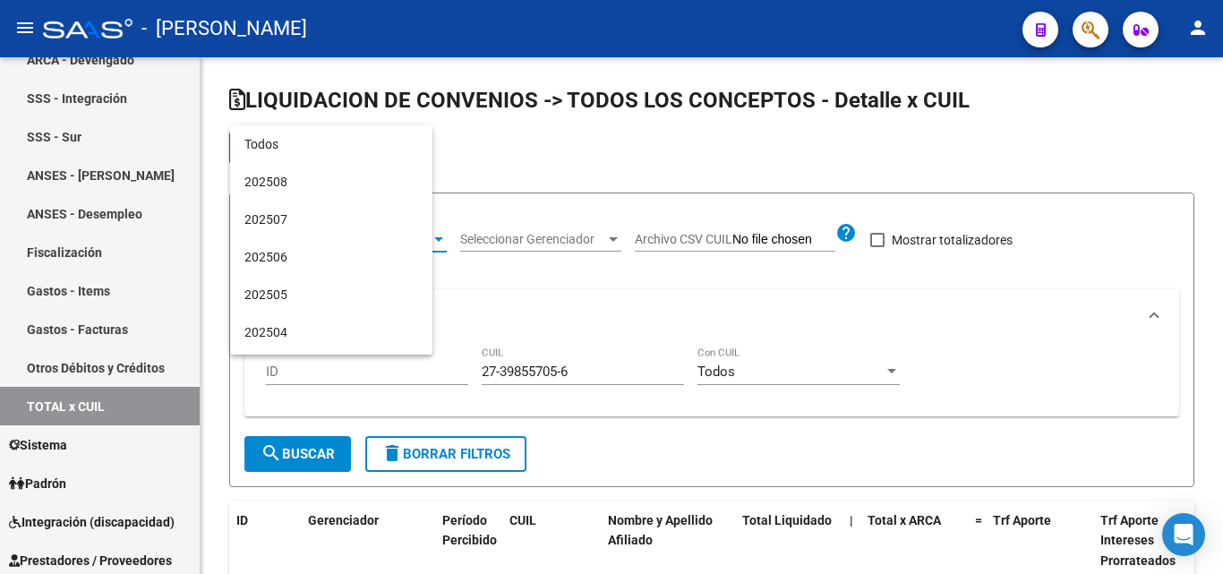
scroll to position [318, 0]
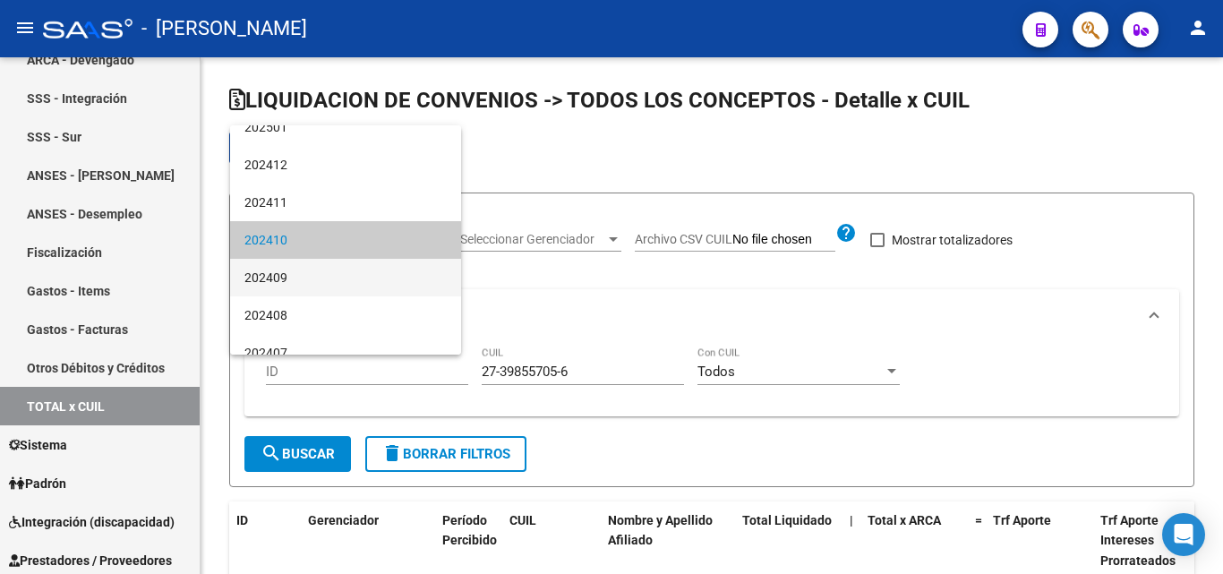
click at [307, 281] on span "202409" at bounding box center [346, 278] width 202 height 38
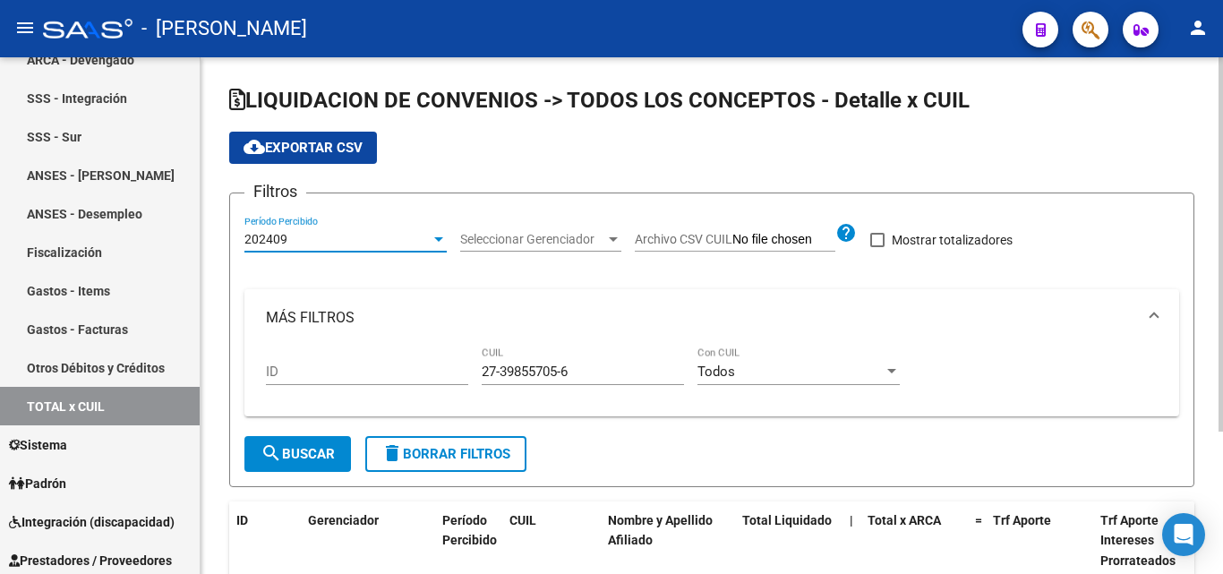
click at [316, 450] on span "search Buscar" at bounding box center [298, 454] width 74 height 16
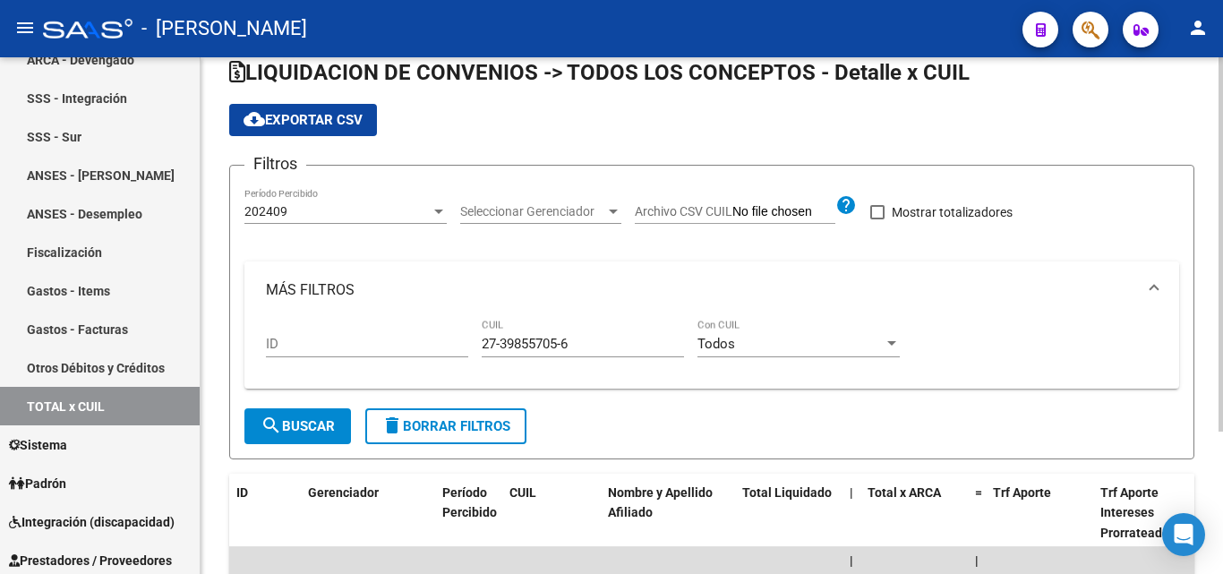
scroll to position [18, 0]
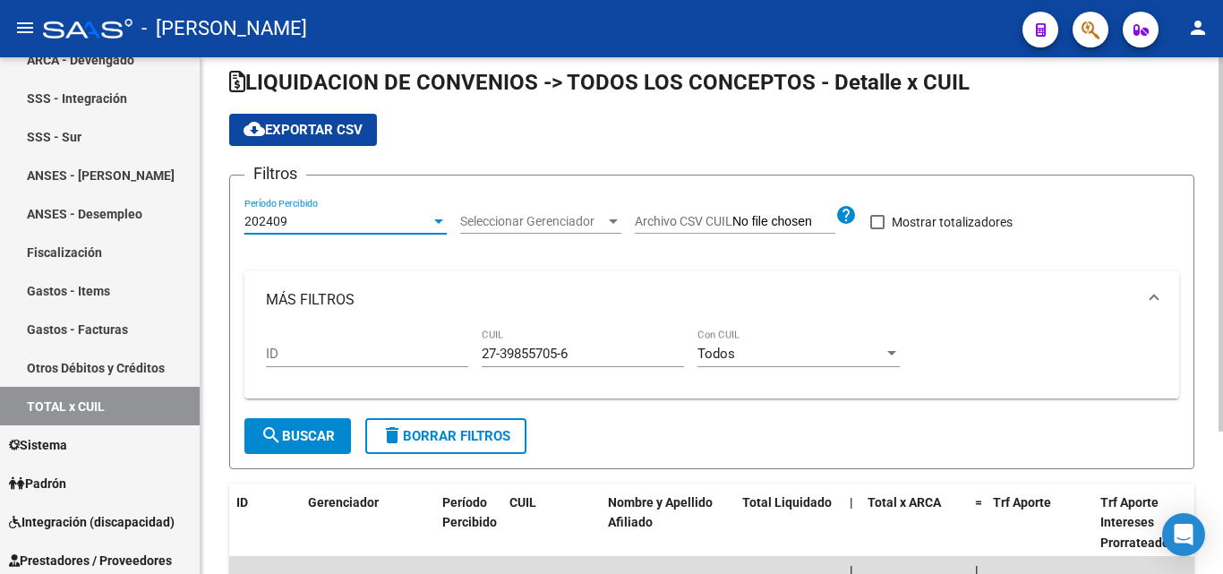
click at [430, 217] on div "202409" at bounding box center [338, 221] width 186 height 15
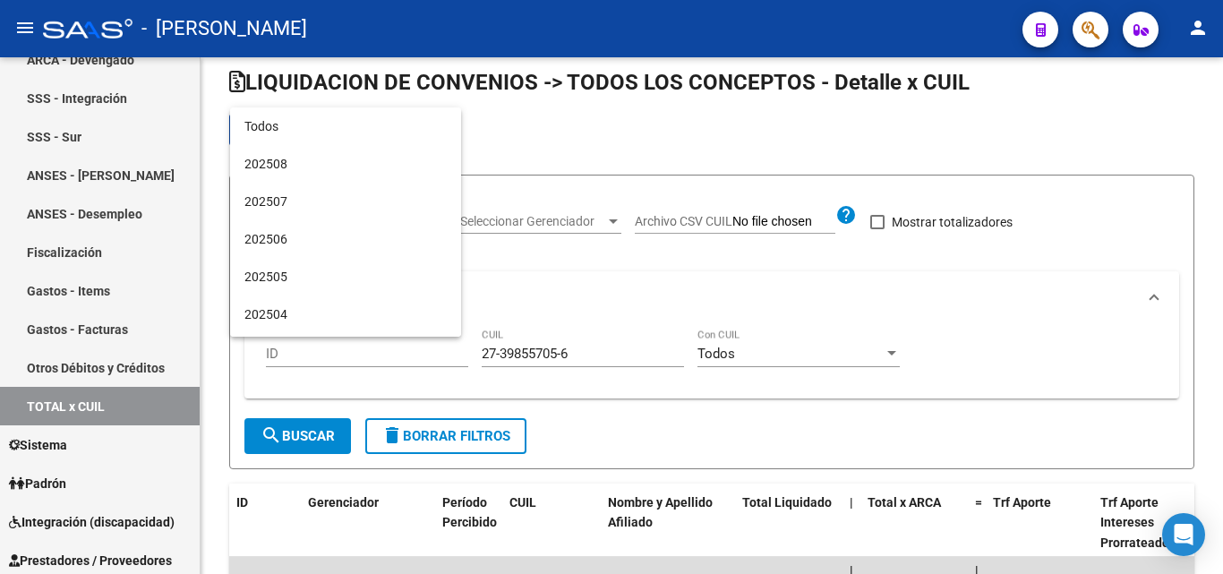
scroll to position [356, 0]
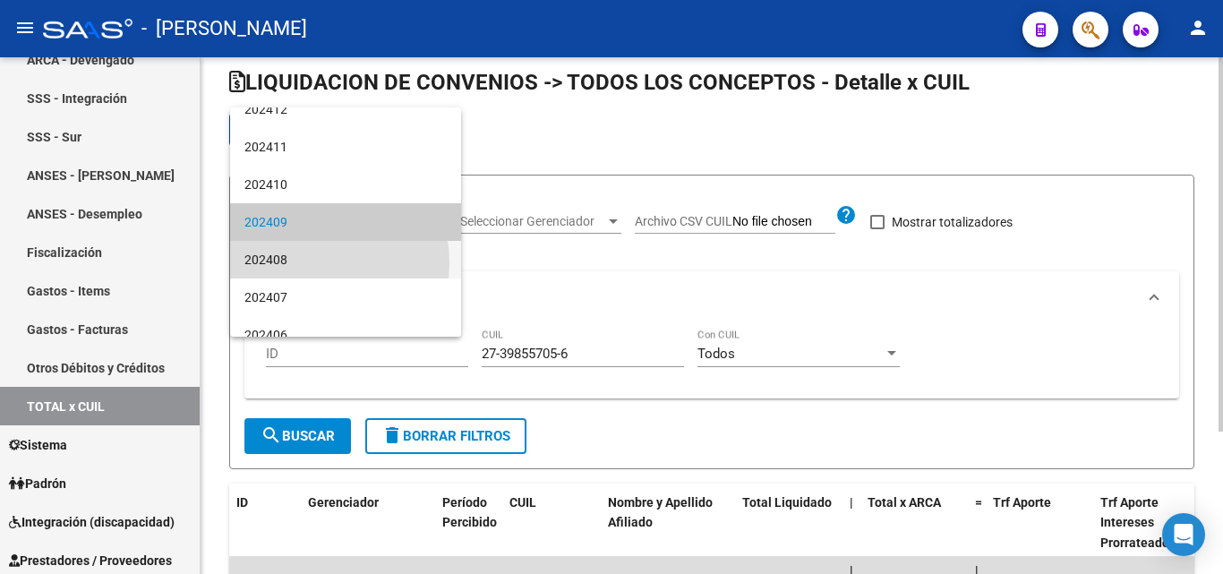
drag, startPoint x: 301, startPoint y: 263, endPoint x: 297, endPoint y: 321, distance: 57.4
click at [300, 262] on span "202408" at bounding box center [346, 260] width 202 height 38
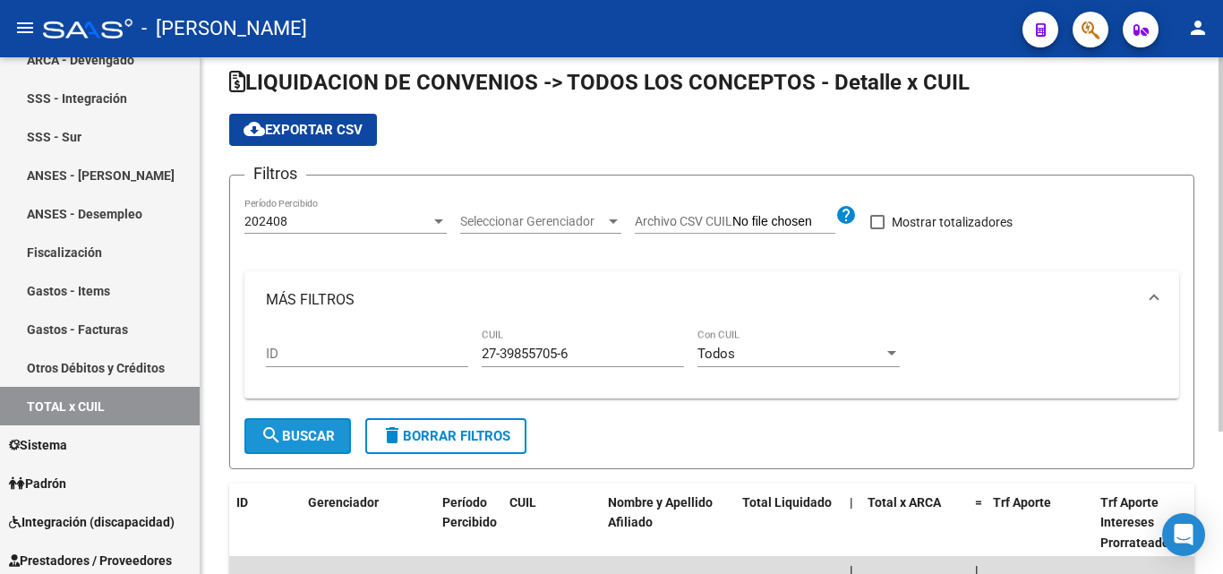
click at [306, 429] on span "search Buscar" at bounding box center [298, 436] width 74 height 16
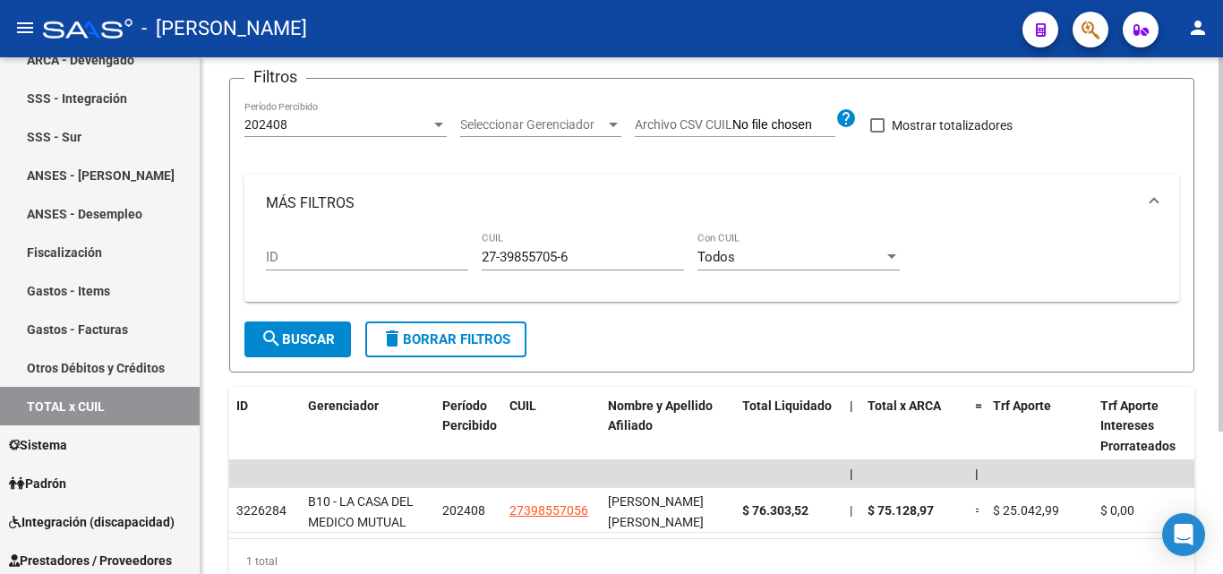
scroll to position [18, 0]
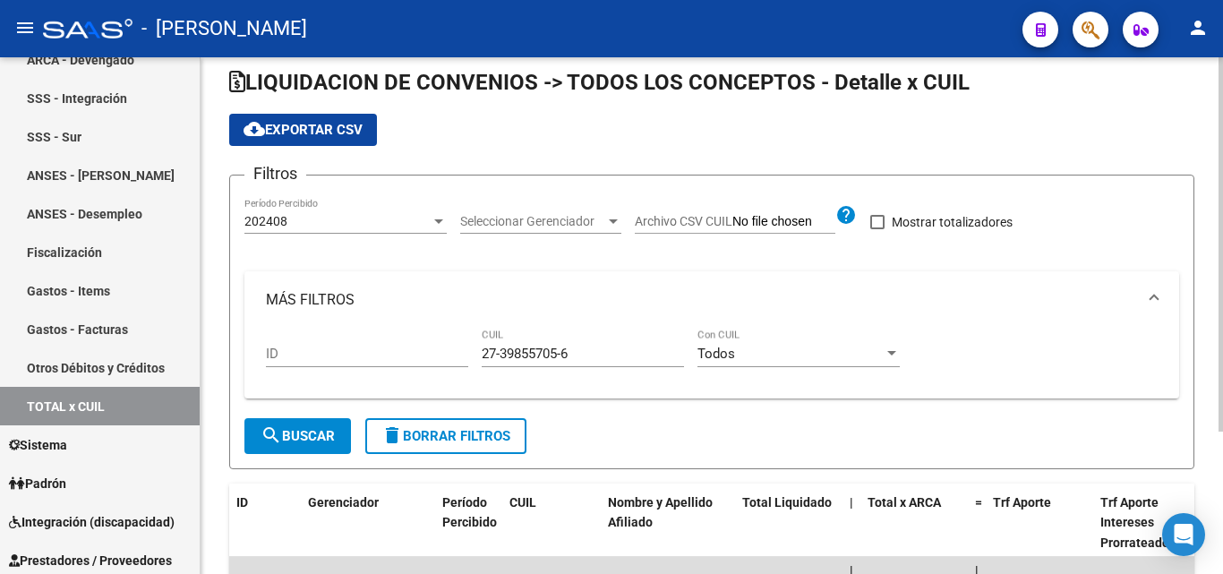
click at [434, 227] on div at bounding box center [439, 221] width 16 height 14
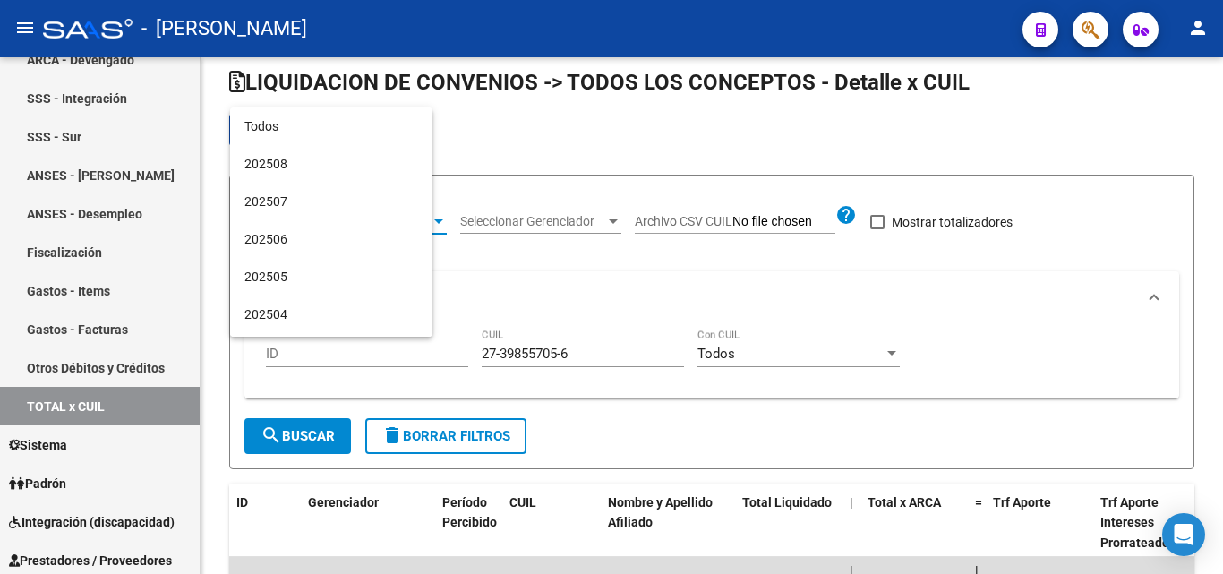
scroll to position [393, 0]
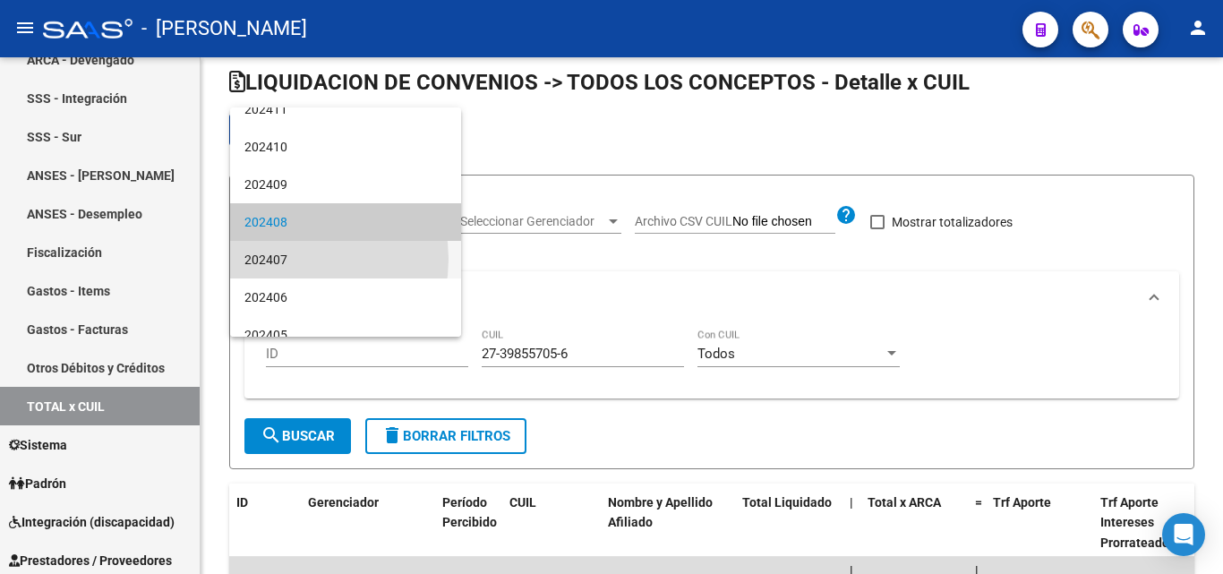
click at [288, 259] on span "202407" at bounding box center [346, 260] width 202 height 38
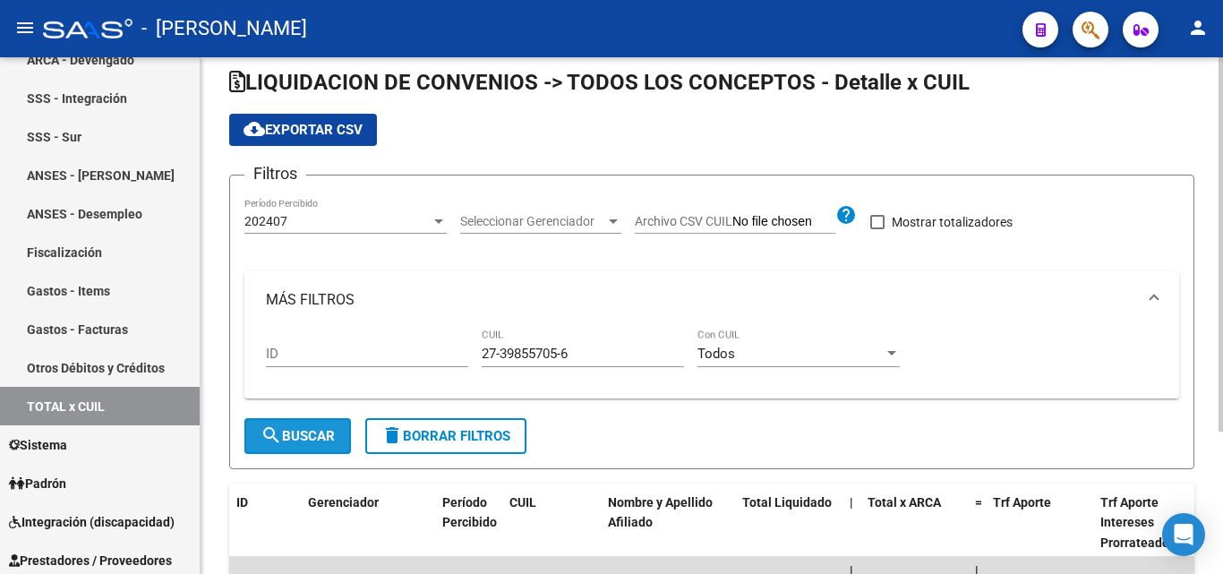
click at [322, 431] on span "search Buscar" at bounding box center [298, 436] width 74 height 16
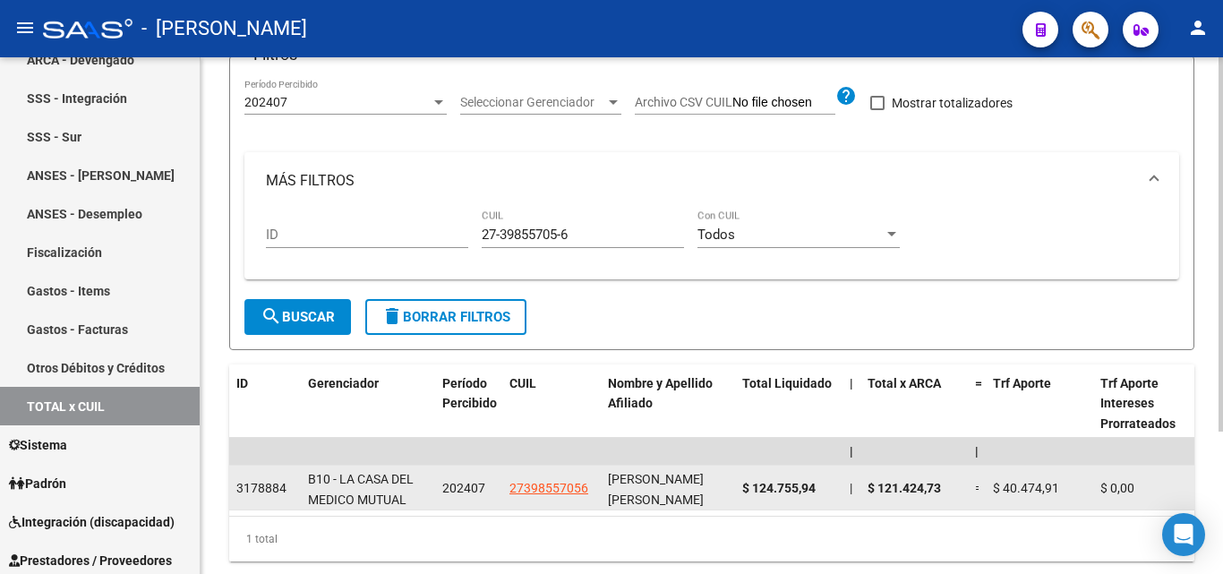
scroll to position [107, 0]
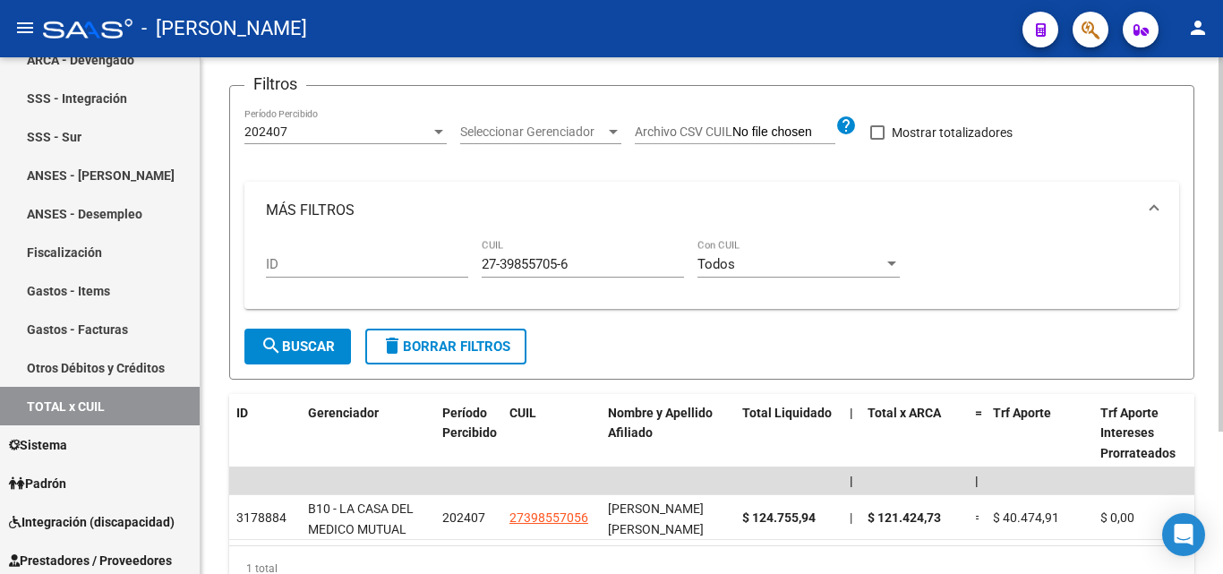
click at [436, 130] on div at bounding box center [438, 132] width 9 height 4
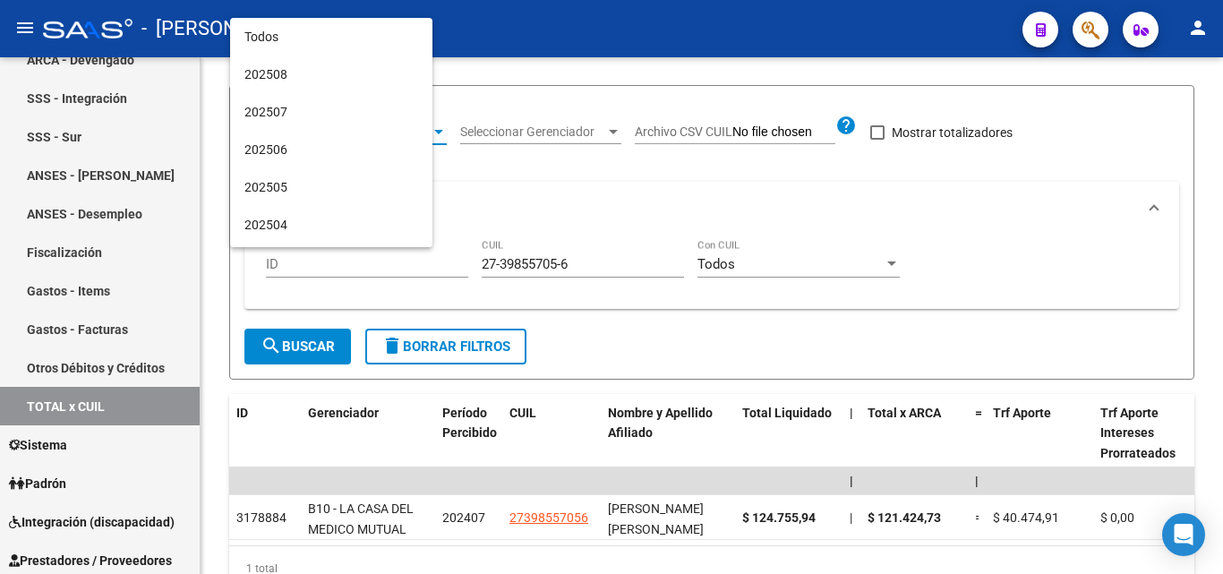
scroll to position [431, 0]
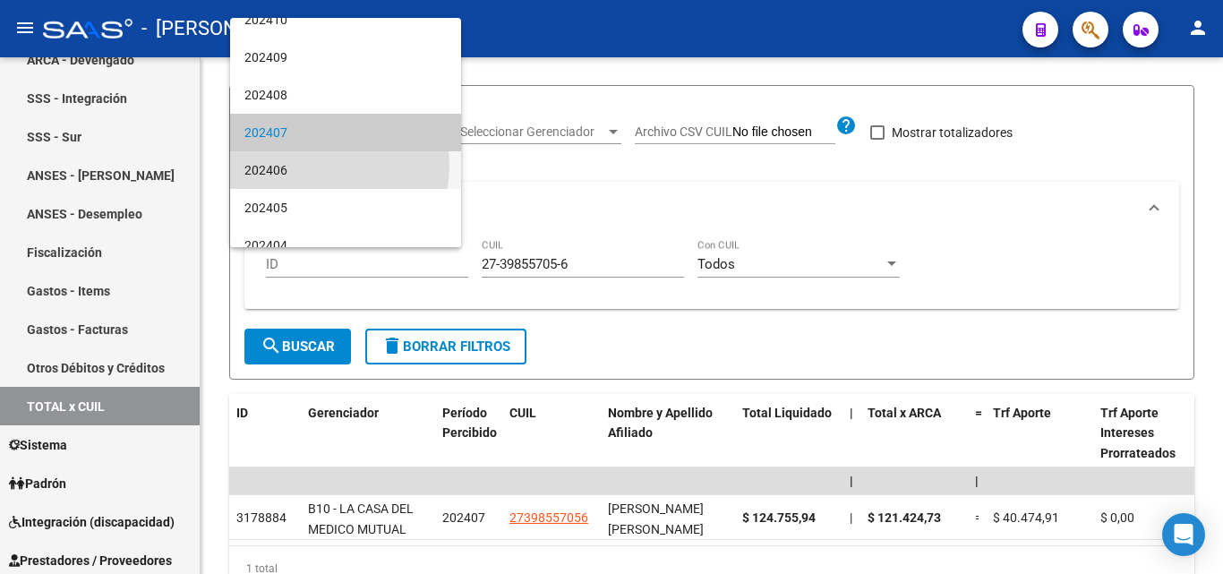
click at [322, 166] on span "202406" at bounding box center [346, 170] width 202 height 38
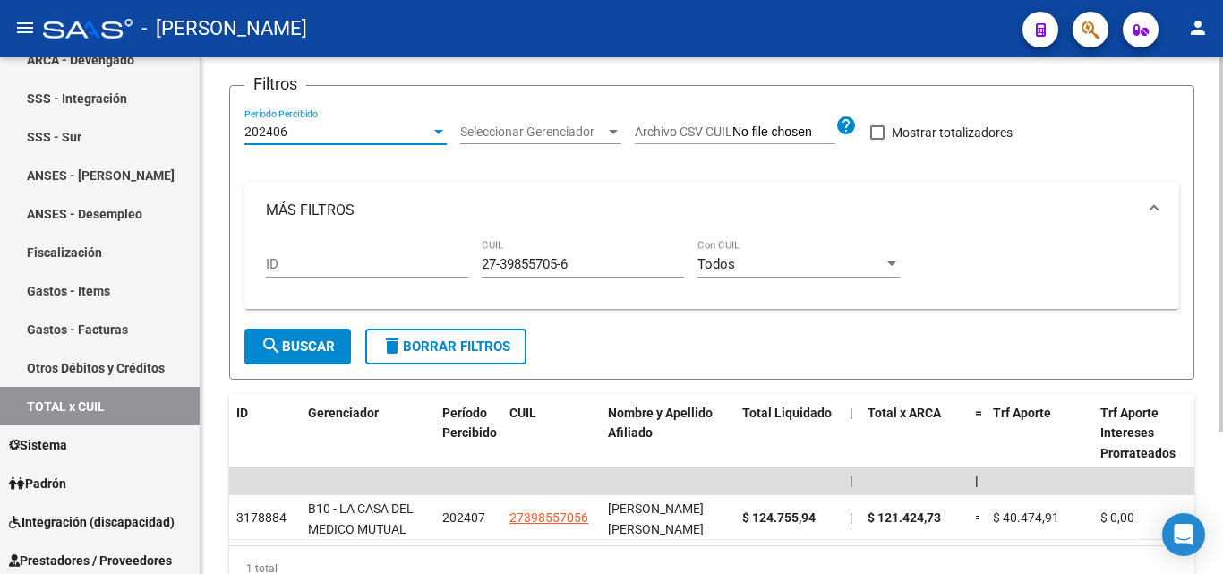
click at [317, 350] on span "search Buscar" at bounding box center [298, 347] width 74 height 16
click at [434, 132] on div at bounding box center [438, 132] width 9 height 4
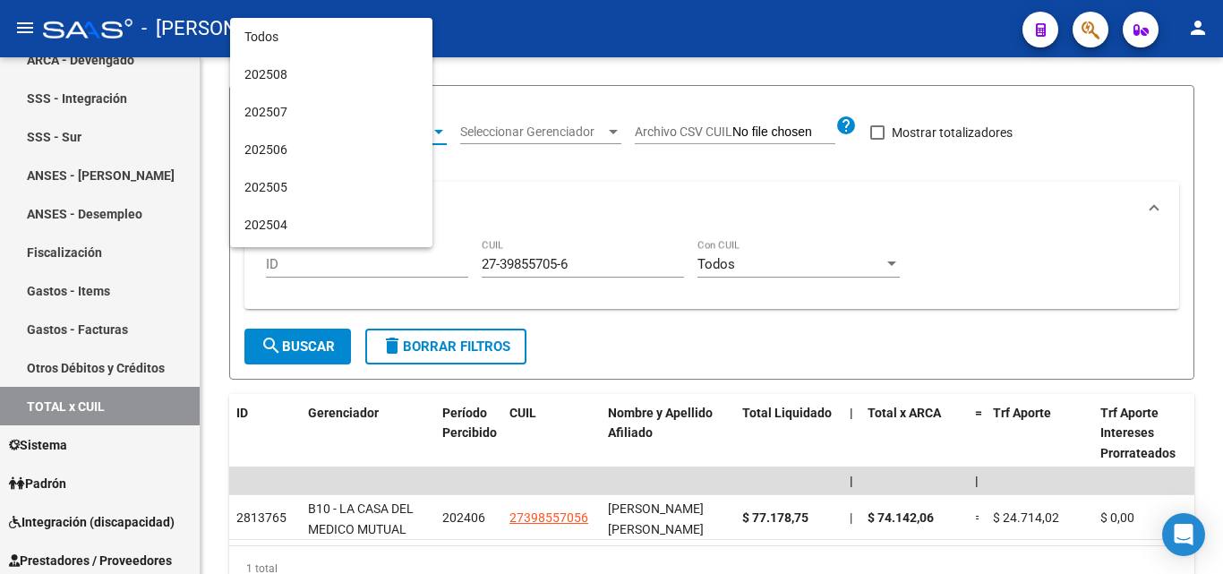
scroll to position [468, 0]
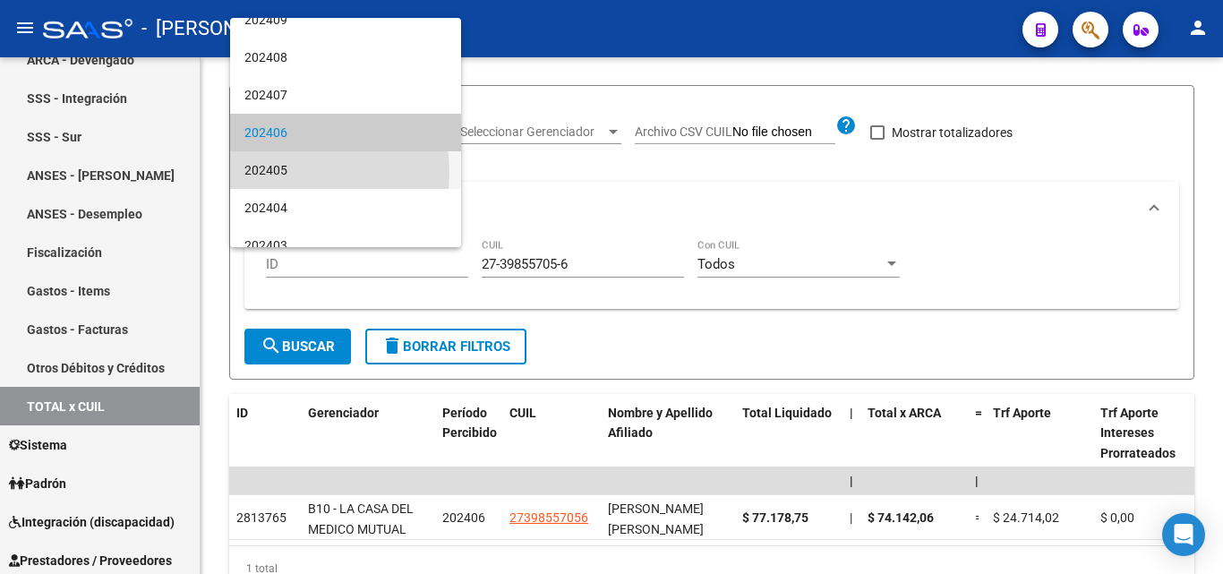
click at [293, 172] on span "202405" at bounding box center [346, 170] width 202 height 38
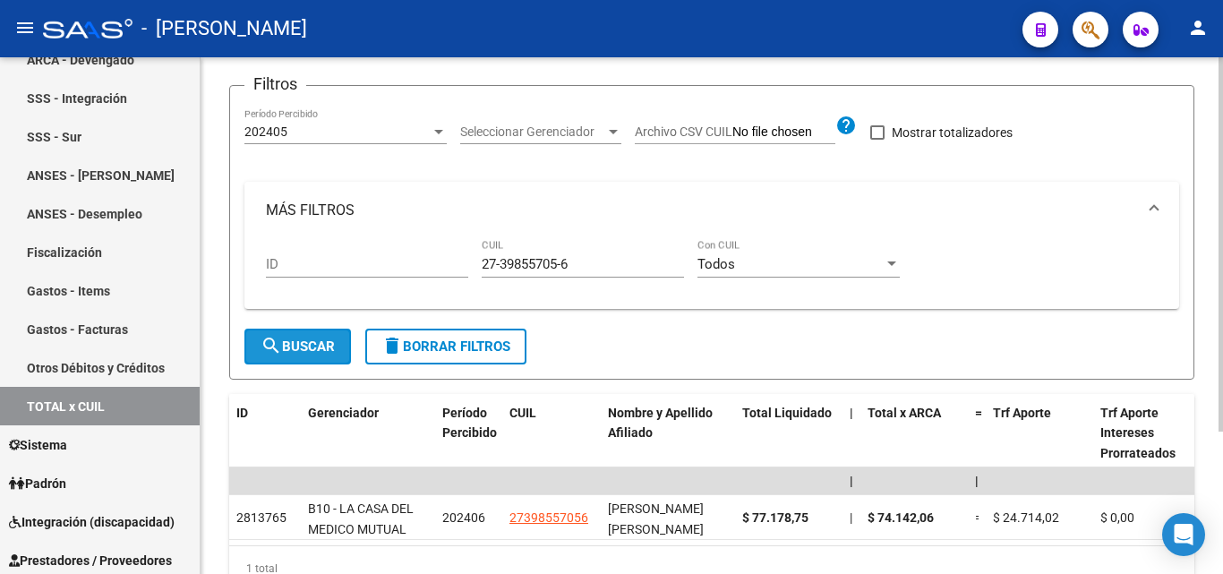
click at [290, 355] on span "search Buscar" at bounding box center [298, 347] width 74 height 16
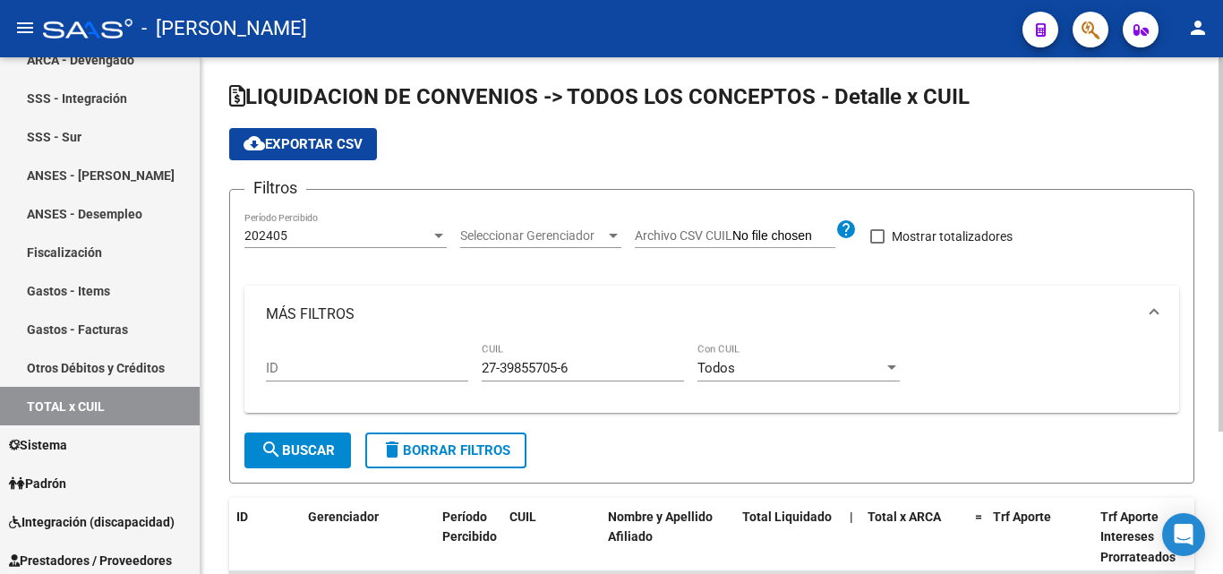
scroll to position [0, 0]
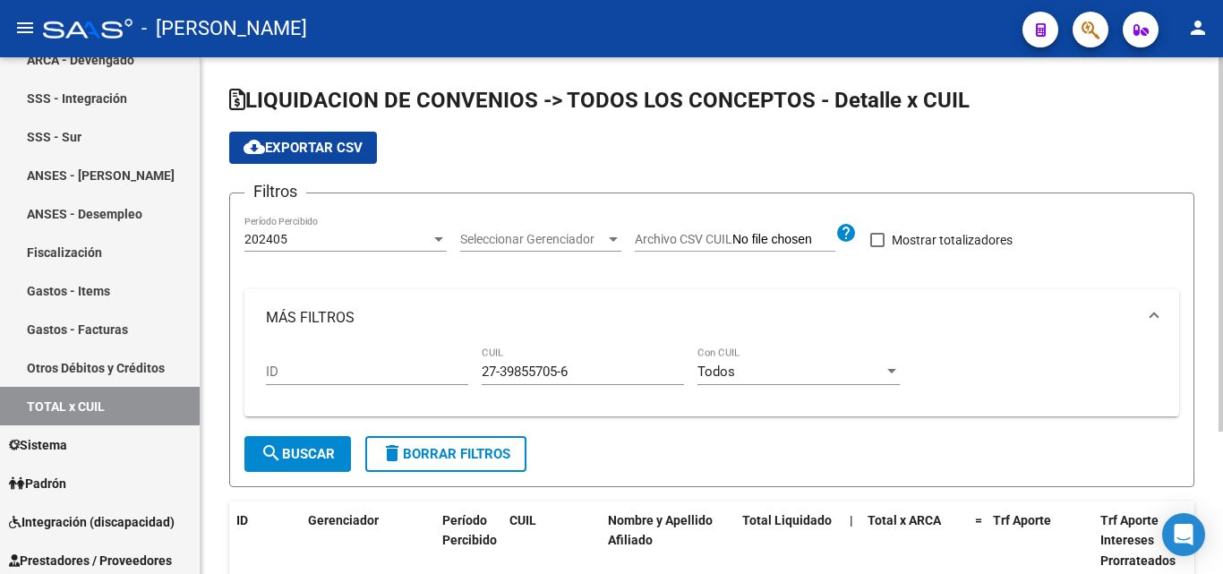
click at [443, 245] on div at bounding box center [439, 239] width 16 height 14
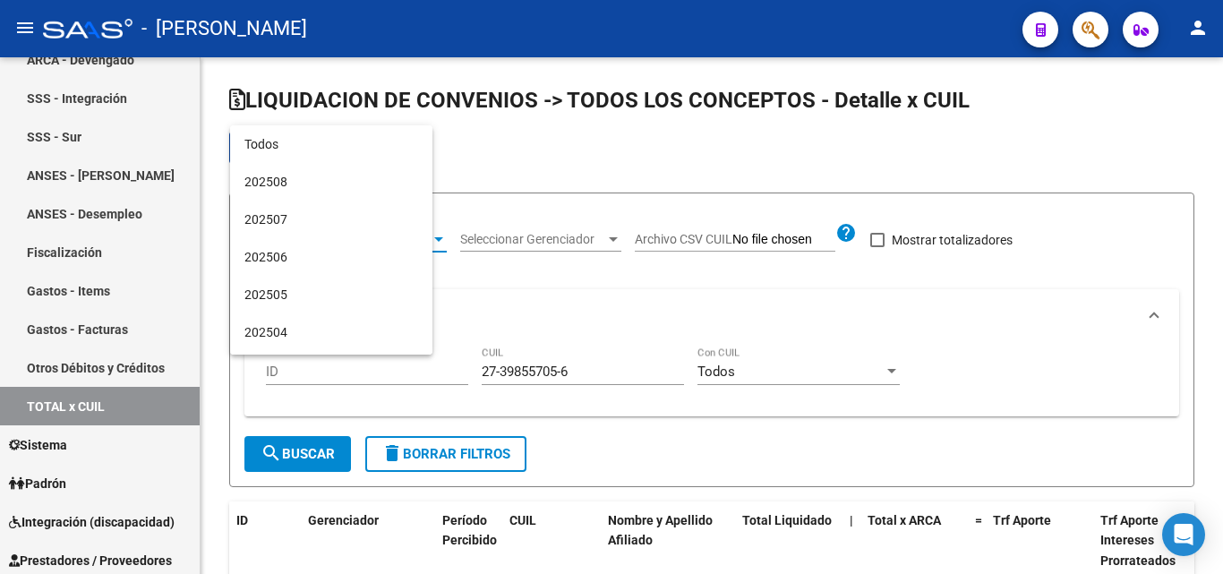
scroll to position [506, 0]
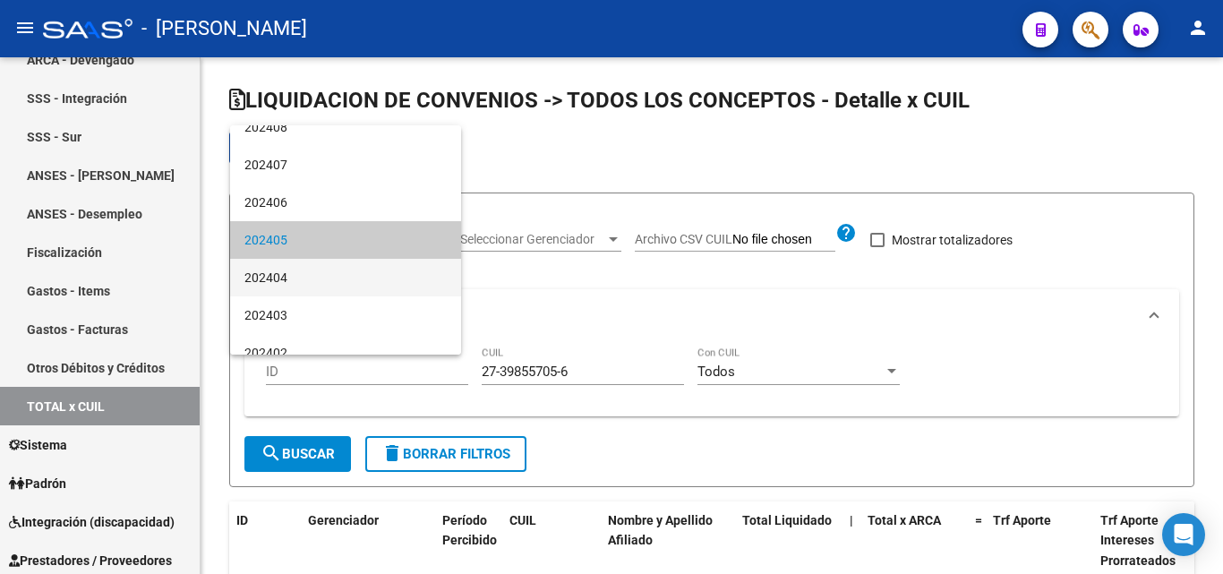
click at [303, 267] on span "202404" at bounding box center [346, 278] width 202 height 38
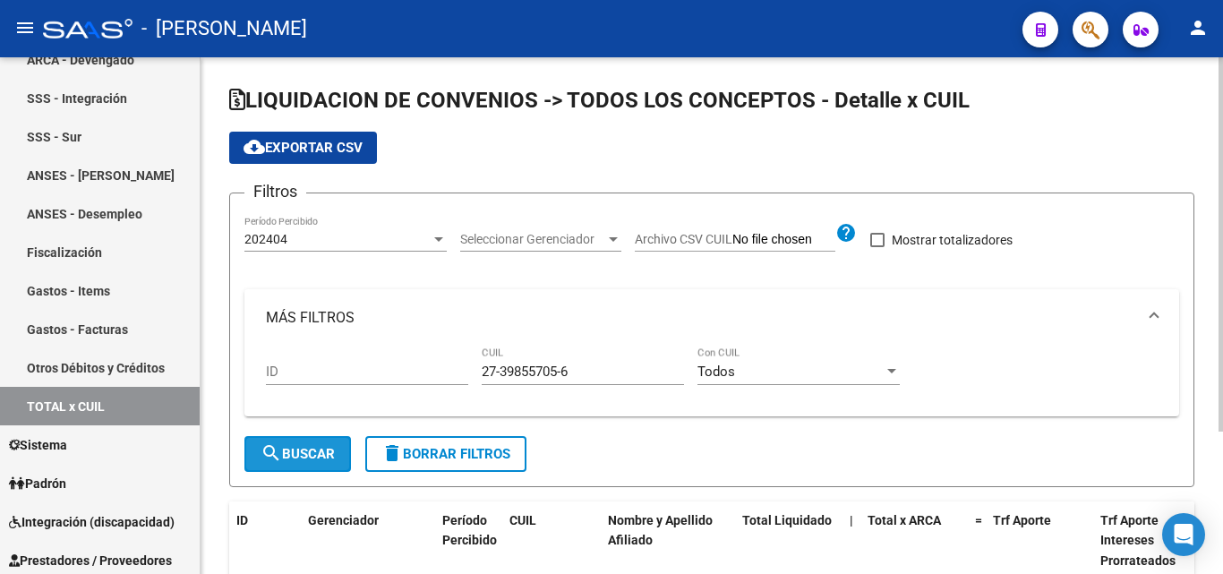
click at [322, 450] on span "search Buscar" at bounding box center [298, 454] width 74 height 16
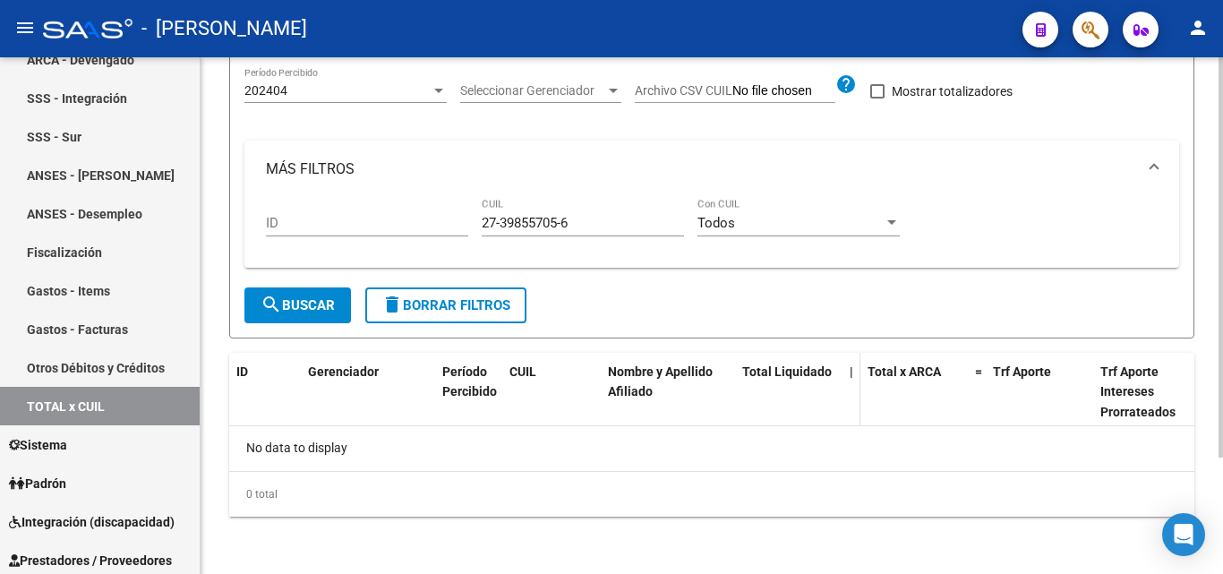
scroll to position [150, 0]
